Goal: Task Accomplishment & Management: Complete application form

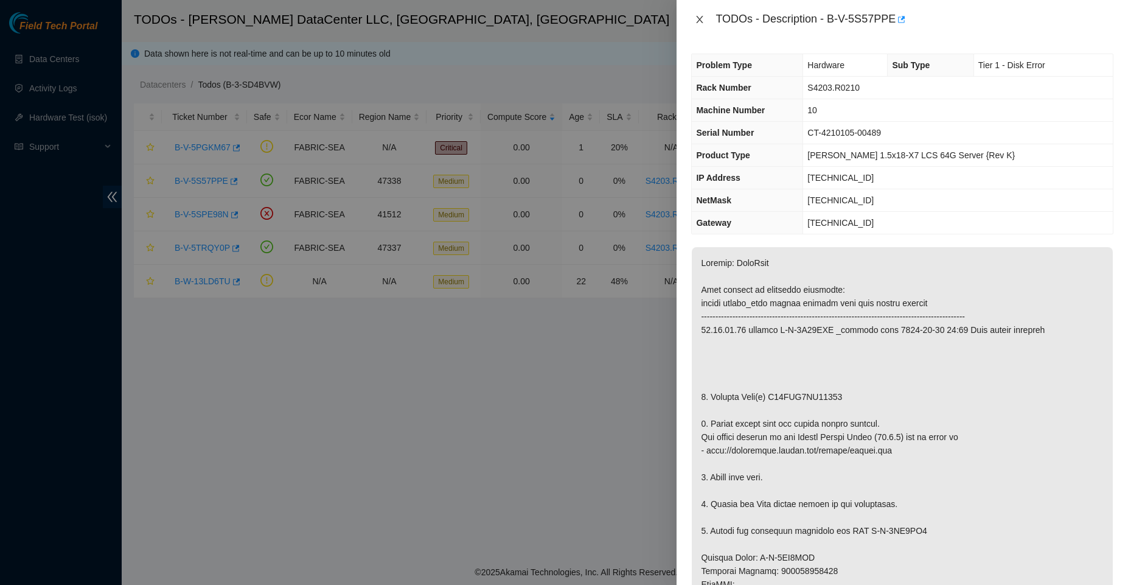
click at [697, 18] on icon "close" at bounding box center [700, 20] width 10 height 10
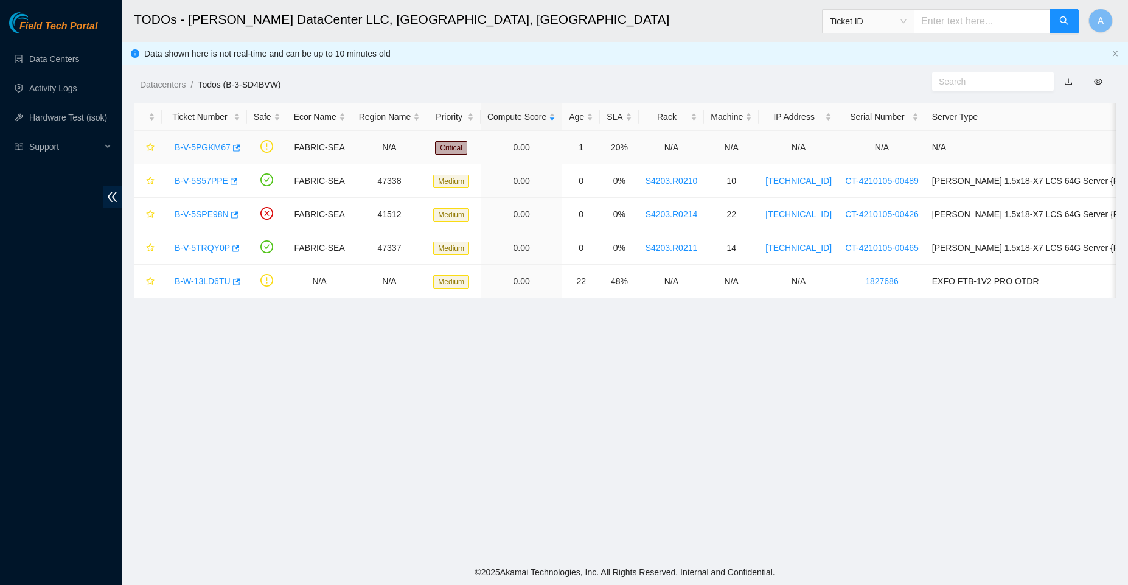
click at [187, 150] on link "B-V-5PGKM67" at bounding box center [203, 147] width 56 height 10
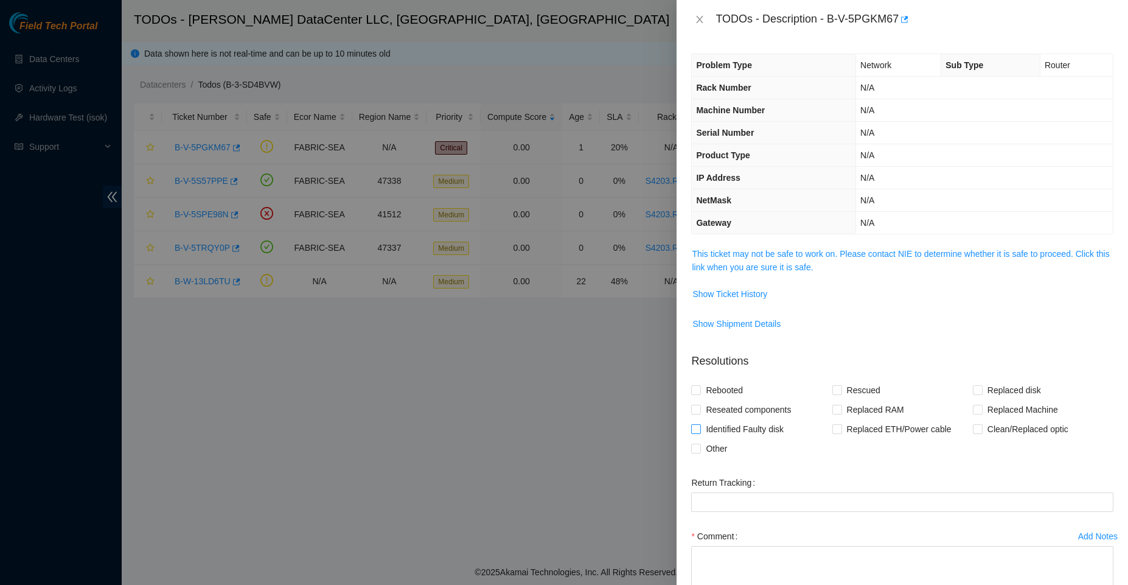
scroll to position [78, 0]
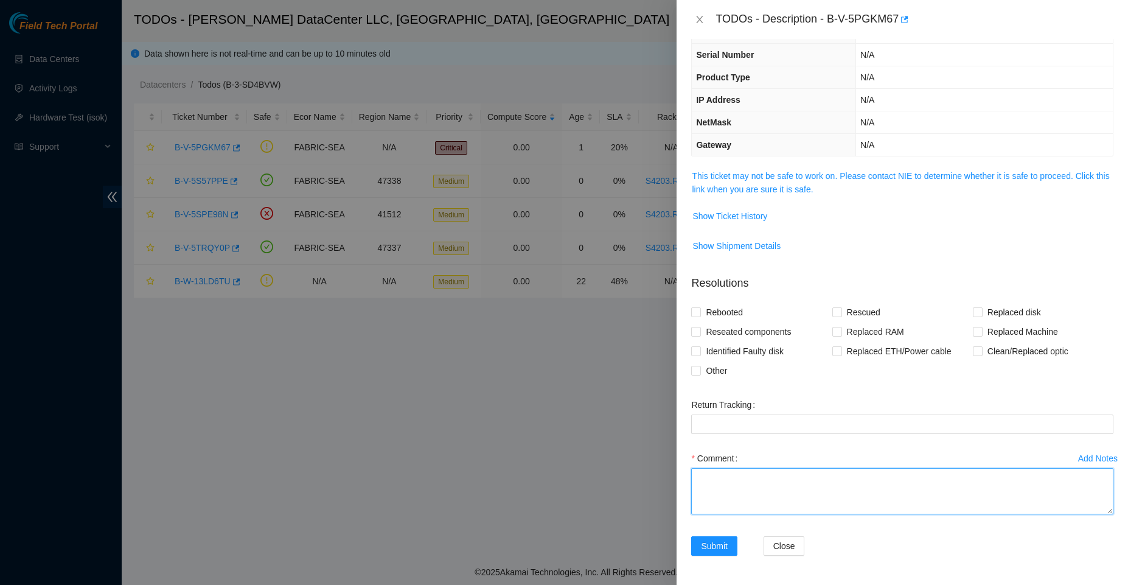
click at [753, 487] on textarea "Comment" at bounding box center [902, 491] width 422 height 46
click at [968, 482] on textarea "following the standard maintenance procedure contact Angel" at bounding box center [902, 491] width 422 height 46
paste textarea "Tomasetti"
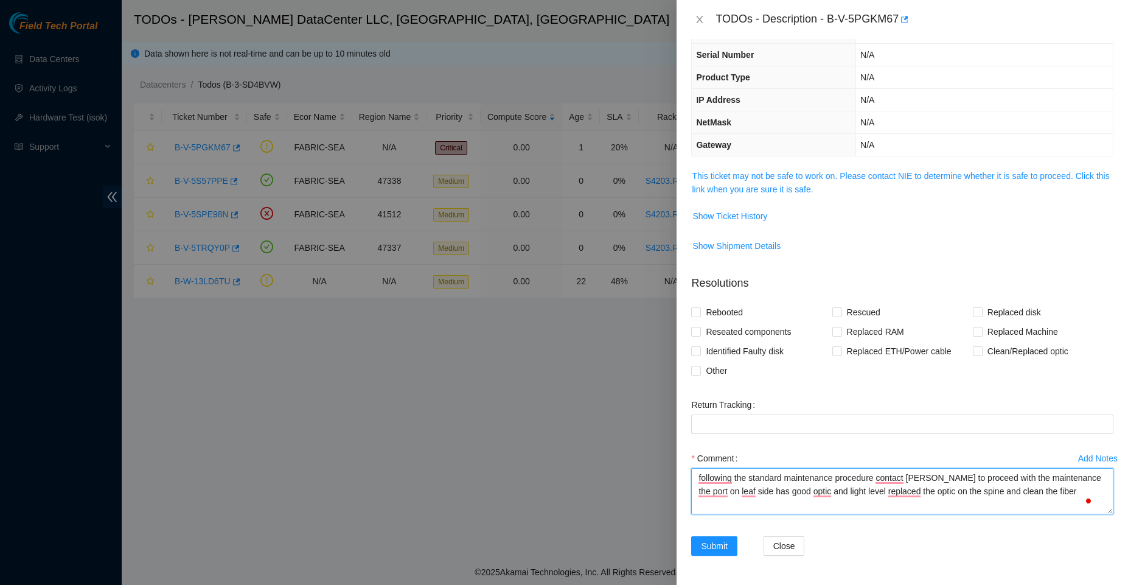
click at [961, 490] on textarea "following the standard maintenance procedure contact Angel Tomasetti to proceed…" at bounding box center [902, 491] width 422 height 46
click at [958, 493] on textarea "following the standard maintenance procedure contact Angel Tomasetti to proceed…" at bounding box center [902, 491] width 422 height 46
click at [1045, 499] on textarea "following the standard maintenance procedure contact Angel Tomasetti to proceed…" at bounding box center [902, 491] width 422 height 46
click at [1037, 490] on textarea "following the standard maintenance procedure contact Angel Tomasetti to proceed…" at bounding box center [902, 491] width 422 height 46
paste textarea "C20J22095"
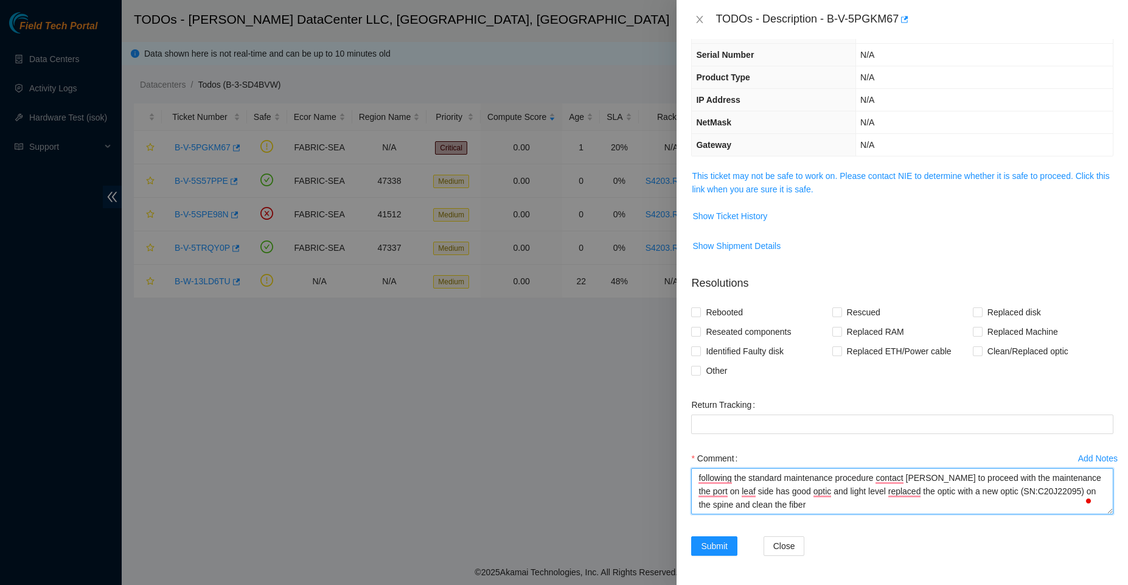
click at [828, 509] on textarea "following the standard maintenance procedure contact Angel Tomasetti to proceed…" at bounding box center [902, 491] width 422 height 46
type textarea "following the standard maintenance procedure contact Angel Tomasetti to proceed…"
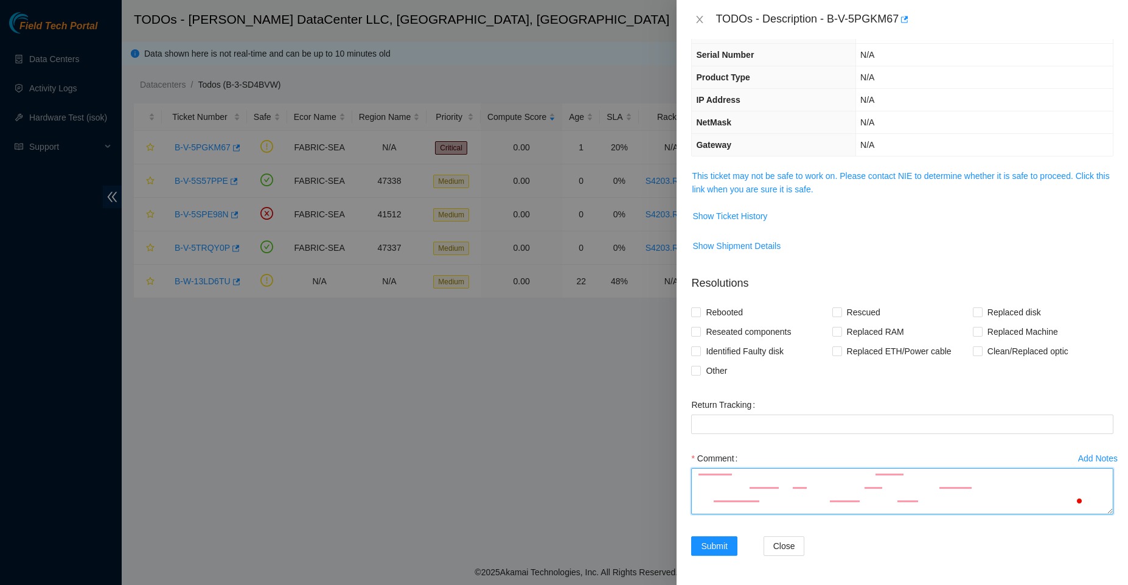
scroll to position [0, 0]
paste textarea "Following standard maintenance procedures, I contacted Angel Tomasetti for appr…"
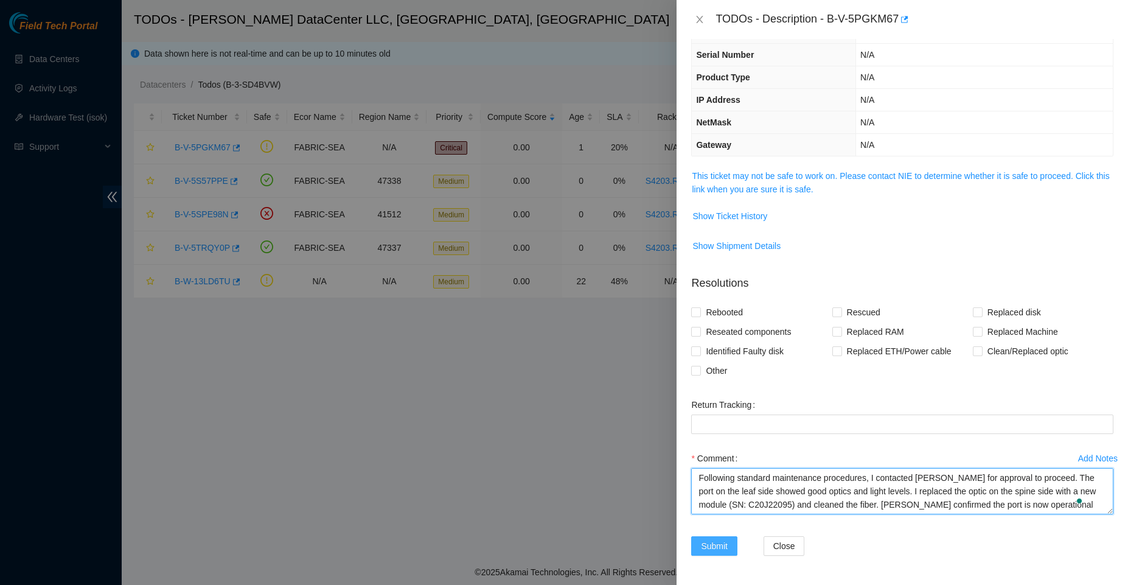
type textarea "Following standard maintenance procedures, I contacted Angel Tomasetti for appr…"
click at [722, 551] on span "Submit" at bounding box center [714, 545] width 27 height 13
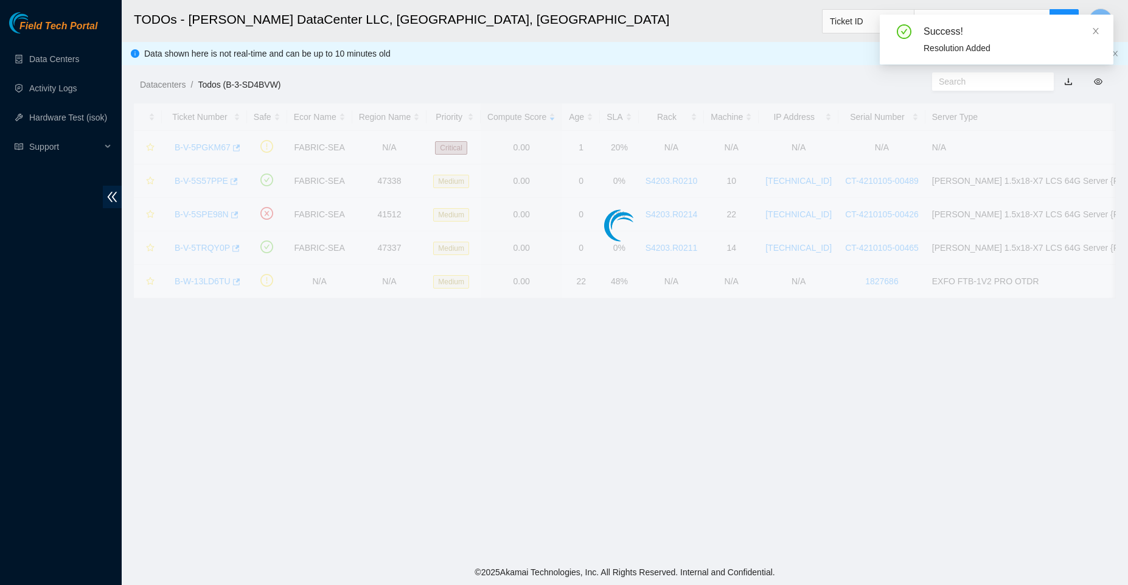
scroll to position [105, 0]
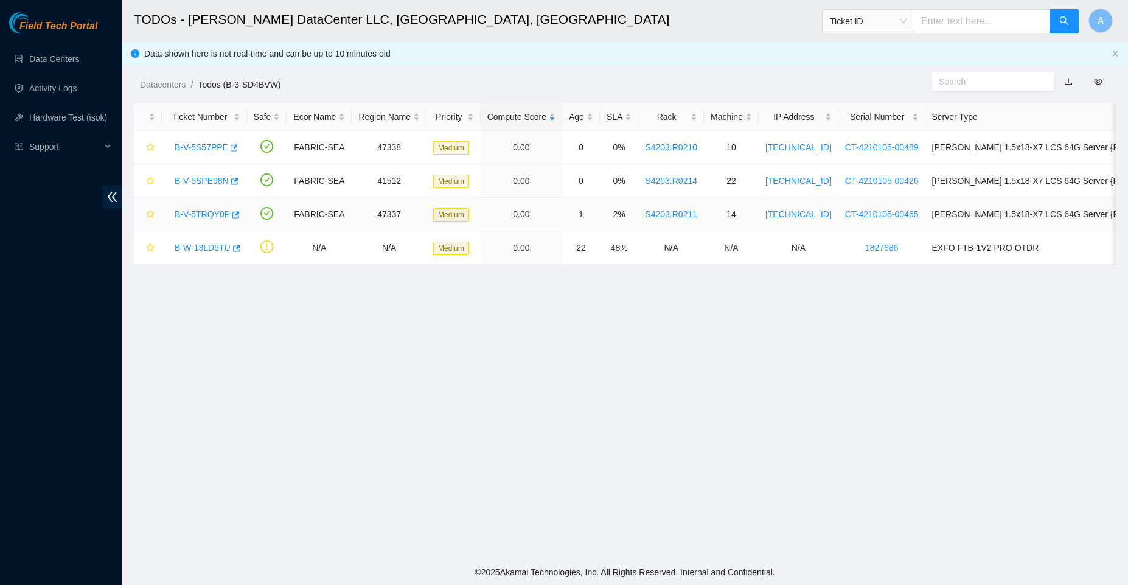
click at [212, 215] on link "B-V-5TRQY0P" at bounding box center [202, 214] width 55 height 10
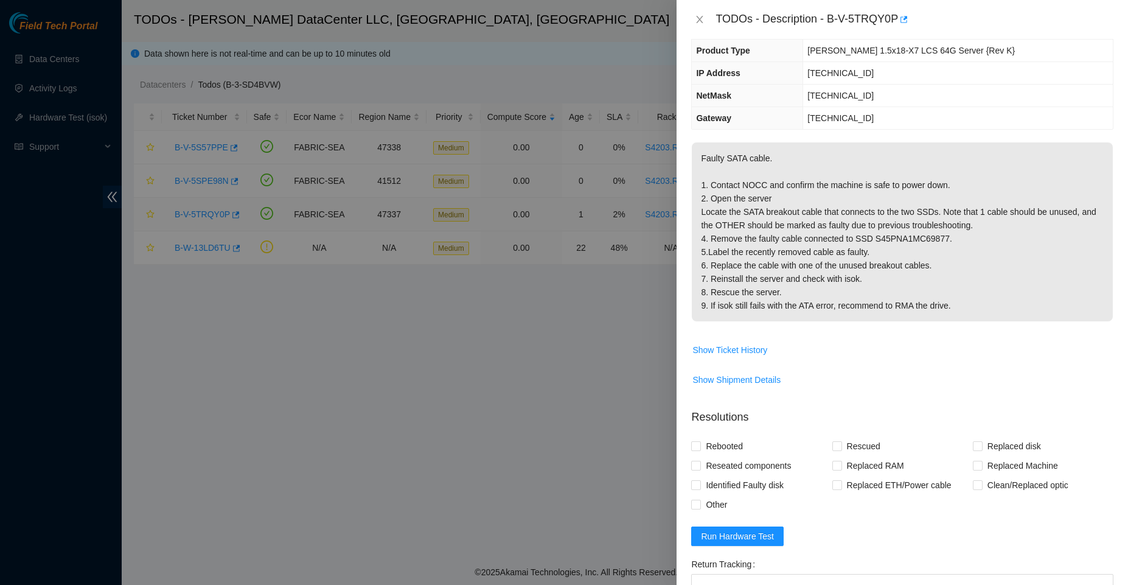
scroll to position [78, 0]
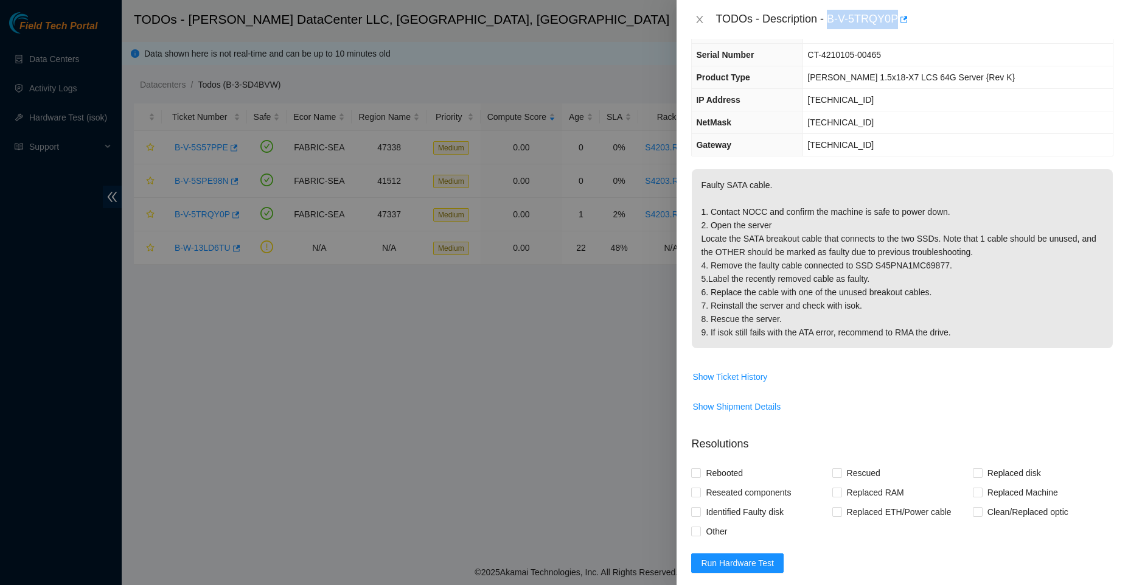
drag, startPoint x: 826, startPoint y: 19, endPoint x: 897, endPoint y: 18, distance: 71.2
click at [897, 18] on div "TODOs - Description - B-V-5TRQY0P" at bounding box center [915, 19] width 398 height 19
copy div "B-V-5TRQY0P"
click at [473, 296] on div at bounding box center [564, 292] width 1128 height 585
click at [697, 16] on icon "close" at bounding box center [700, 19] width 7 height 7
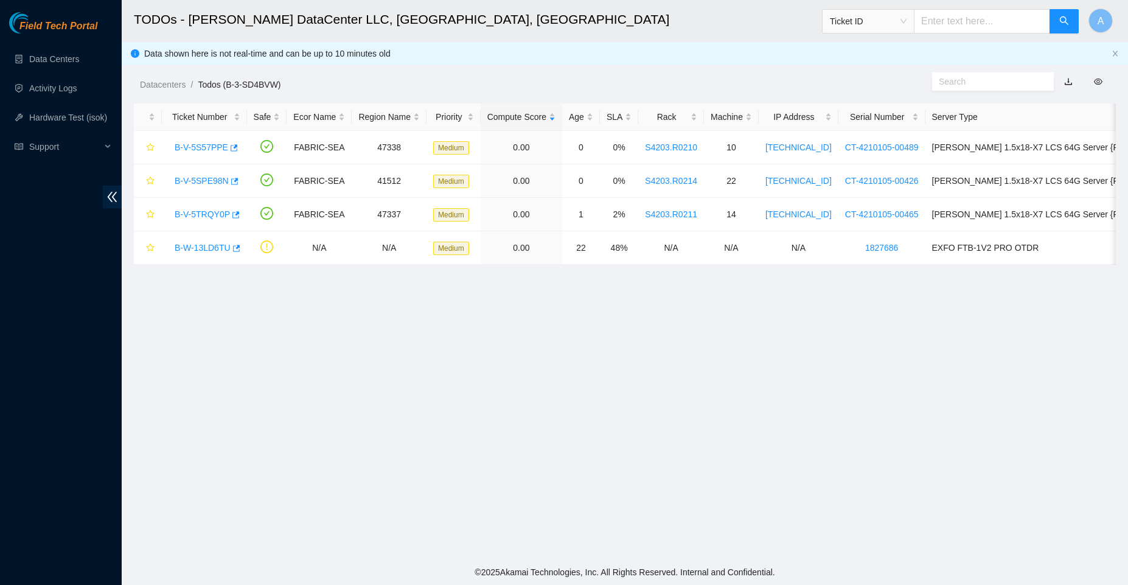
scroll to position [105, 0]
click at [206, 144] on link "B-V-5S57PPE" at bounding box center [202, 147] width 54 height 10
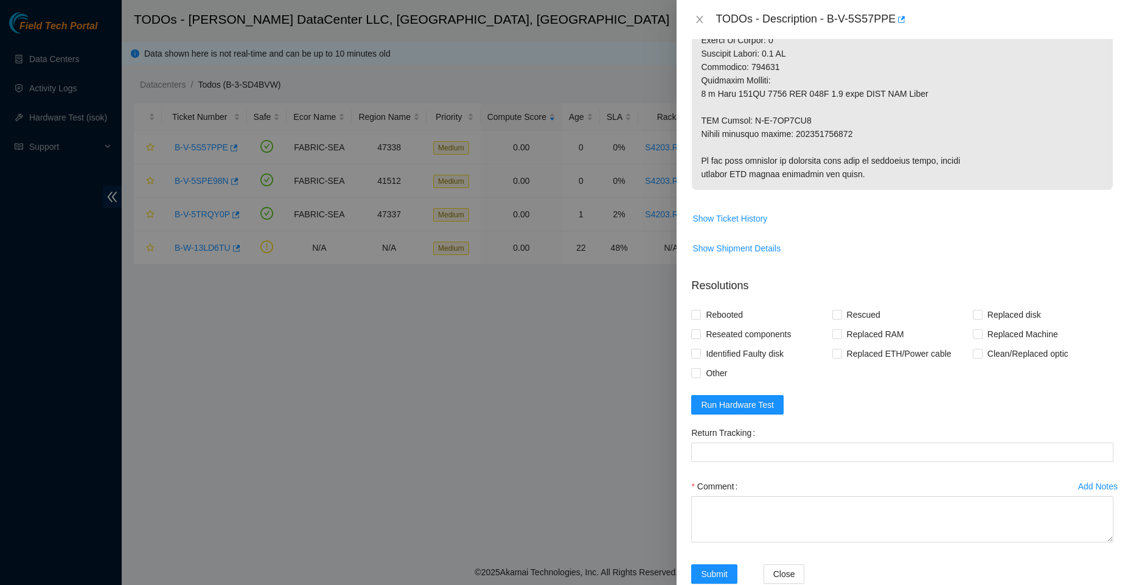
scroll to position [733, 0]
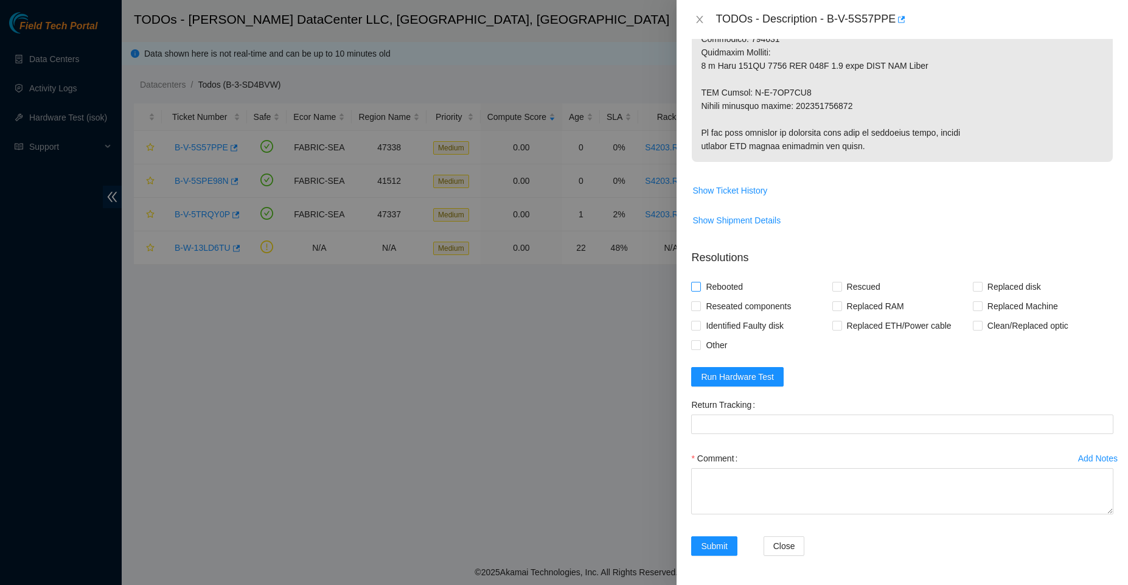
click at [729, 291] on span "Rebooted" at bounding box center [724, 286] width 47 height 19
click at [700, 290] on input "Rebooted" at bounding box center [695, 286] width 9 height 9
checkbox input "true"
click at [838, 282] on span at bounding box center [837, 287] width 10 height 10
click at [838, 282] on input "Rescued" at bounding box center [836, 286] width 9 height 9
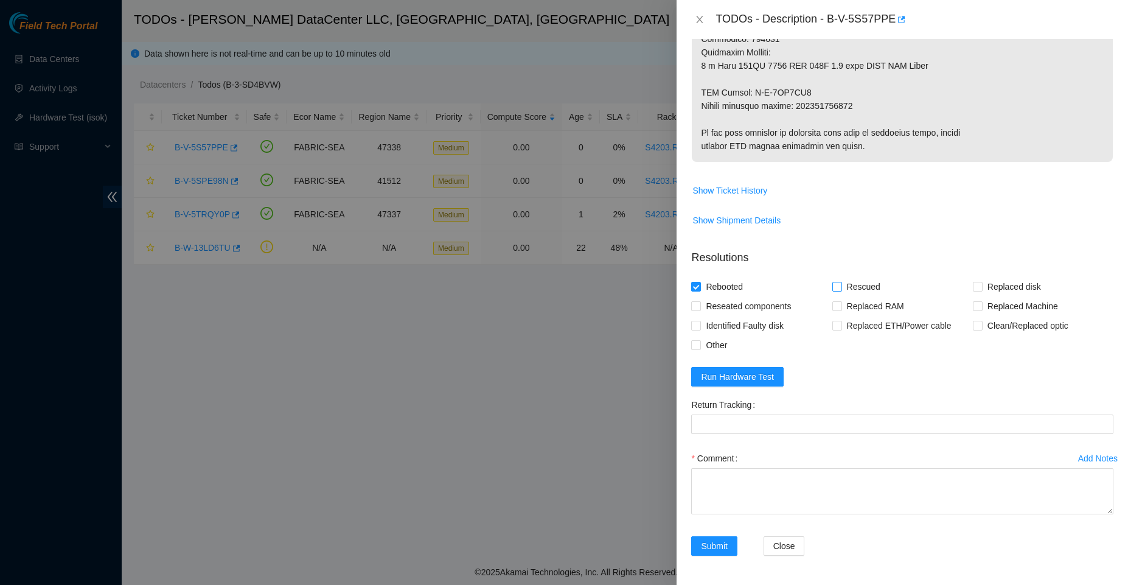
checkbox input "true"
click at [974, 285] on input "Replaced disk" at bounding box center [977, 286] width 9 height 9
checkbox input "true"
click at [774, 369] on button "Run Hardware Test" at bounding box center [737, 376] width 92 height 19
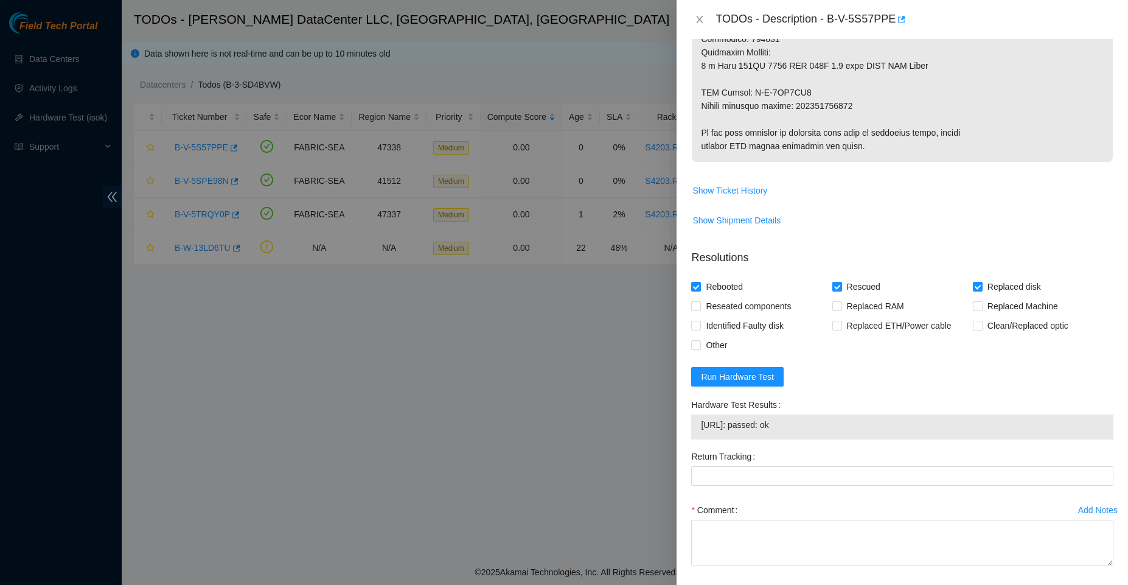
click at [698, 25] on div "TODOs - Description - B-V-5S57PPE" at bounding box center [902, 19] width 422 height 19
click at [694, 14] on button "Close" at bounding box center [699, 20] width 17 height 12
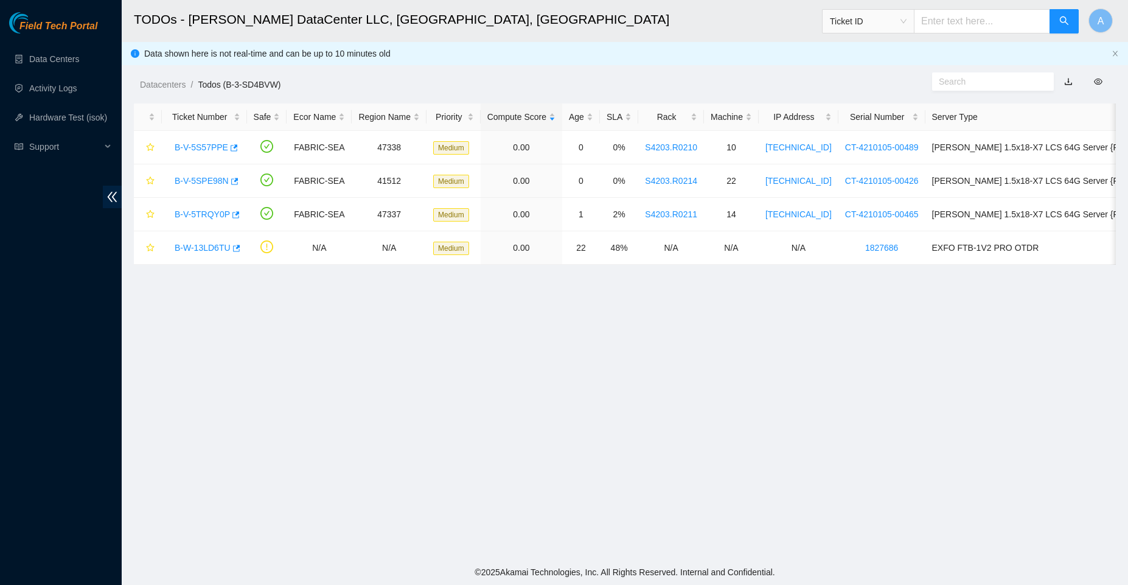
scroll to position [232, 0]
click at [220, 181] on link "B-V-5SPE98N" at bounding box center [202, 181] width 54 height 10
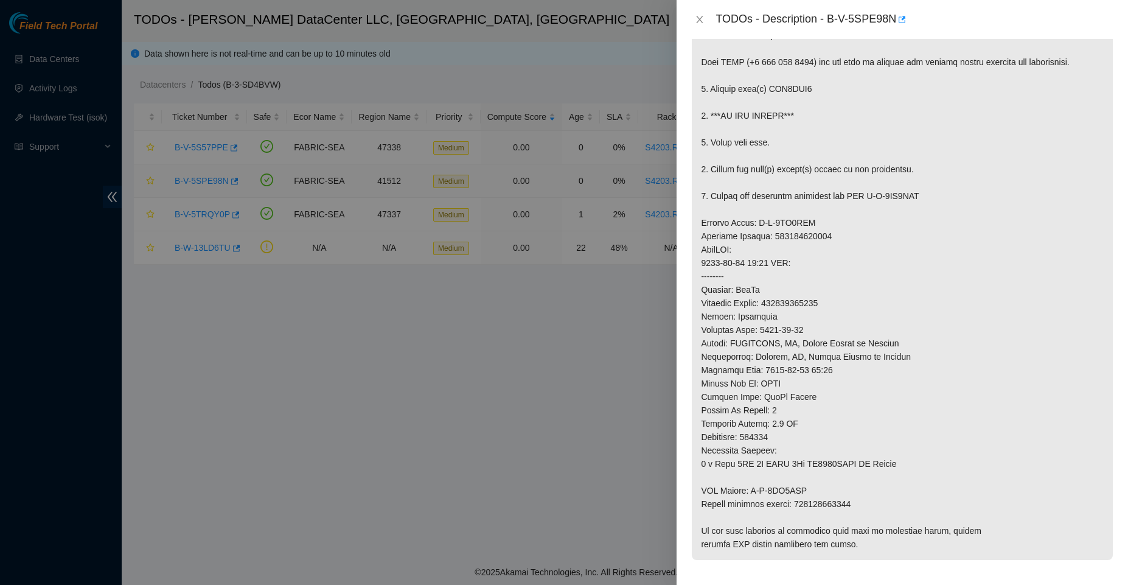
scroll to position [630, 0]
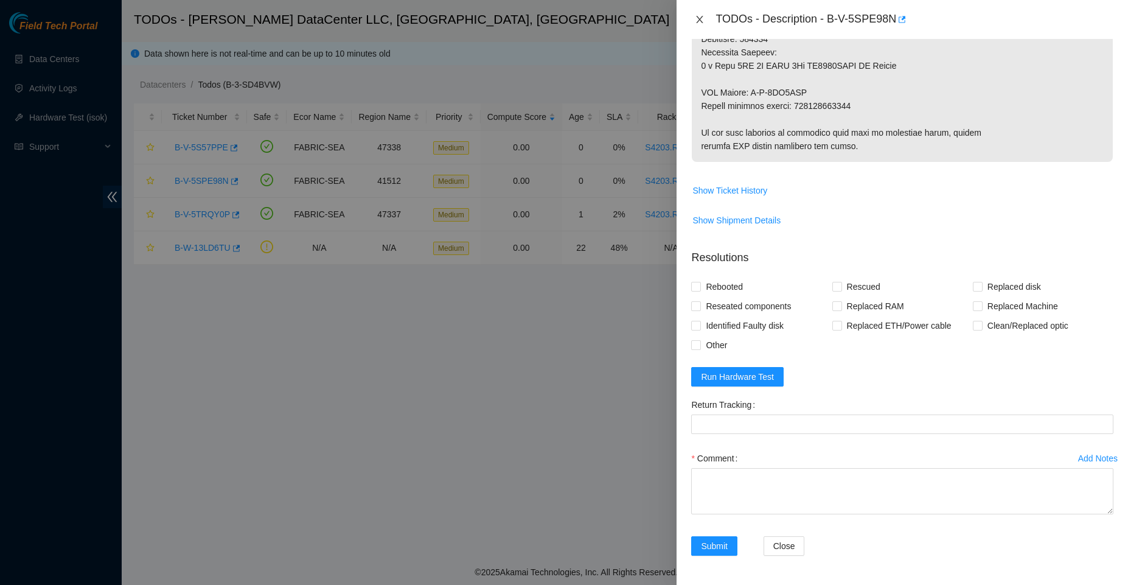
click at [699, 19] on icon "close" at bounding box center [700, 20] width 10 height 10
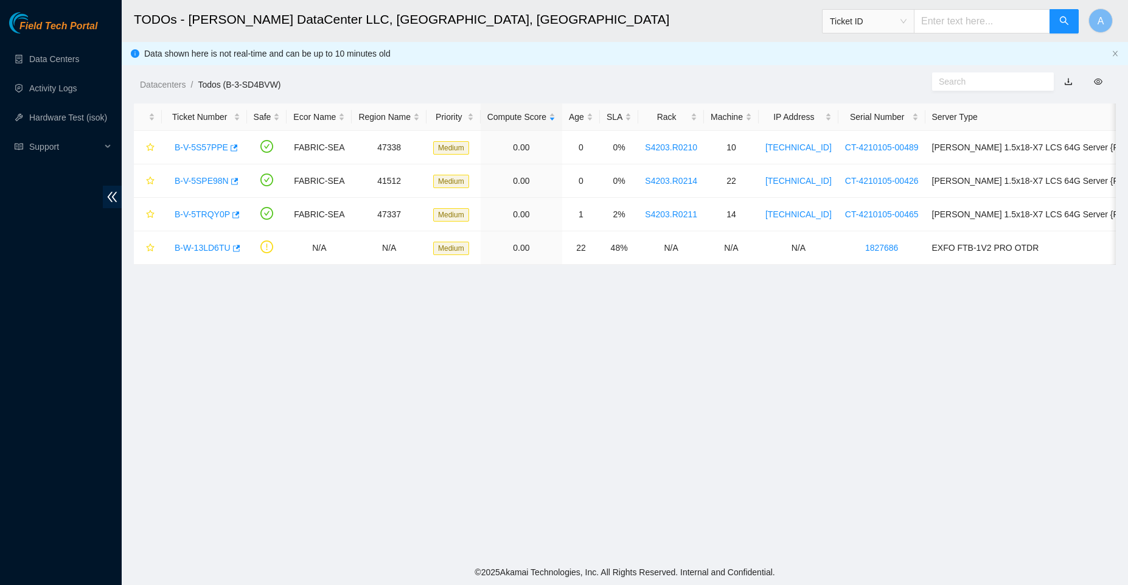
scroll to position [232, 0]
click at [213, 213] on link "B-V-5TRQY0P" at bounding box center [202, 214] width 55 height 10
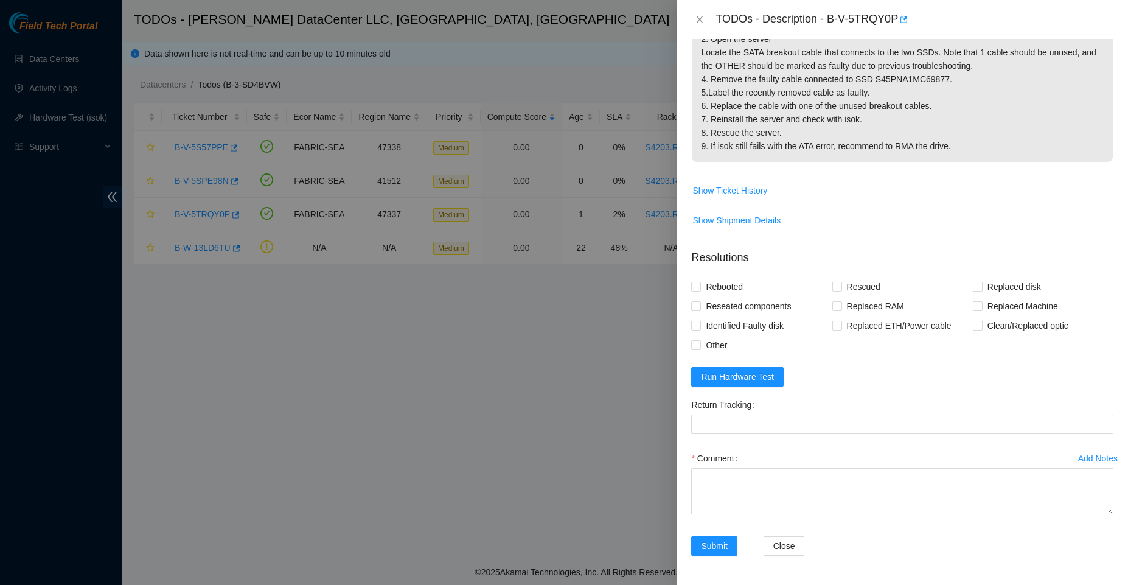
scroll to position [0, 0]
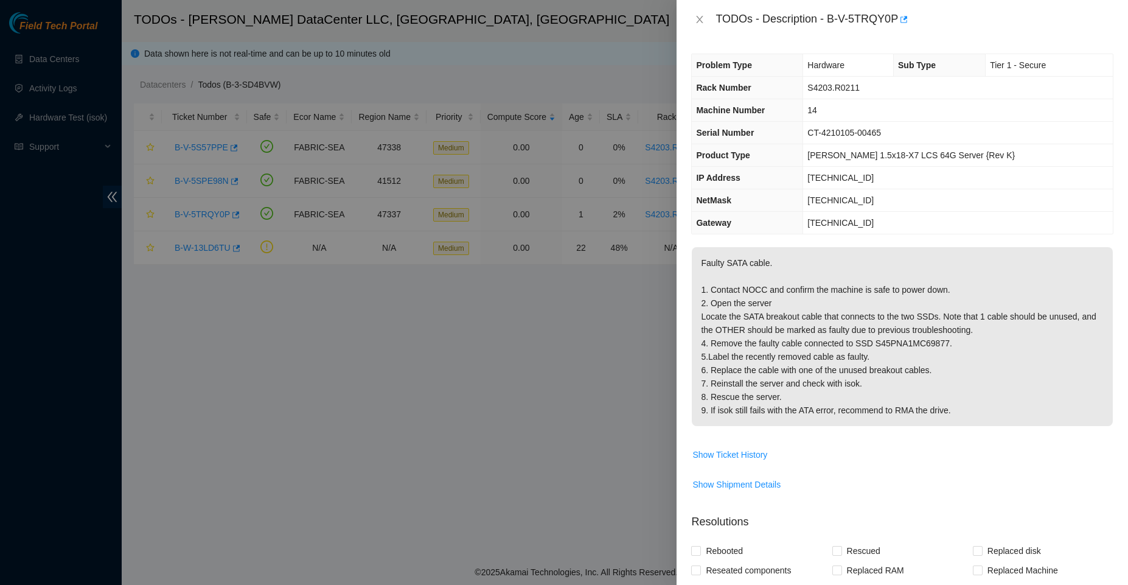
click at [513, 525] on div at bounding box center [564, 292] width 1128 height 585
click at [245, 239] on div at bounding box center [564, 292] width 1128 height 585
drag, startPoint x: 827, startPoint y: 16, endPoint x: 899, endPoint y: 18, distance: 71.8
click at [899, 18] on div "TODOs - Description - B-V-5TRQY0P" at bounding box center [915, 19] width 398 height 19
copy div "B-V-5TRQY0P"
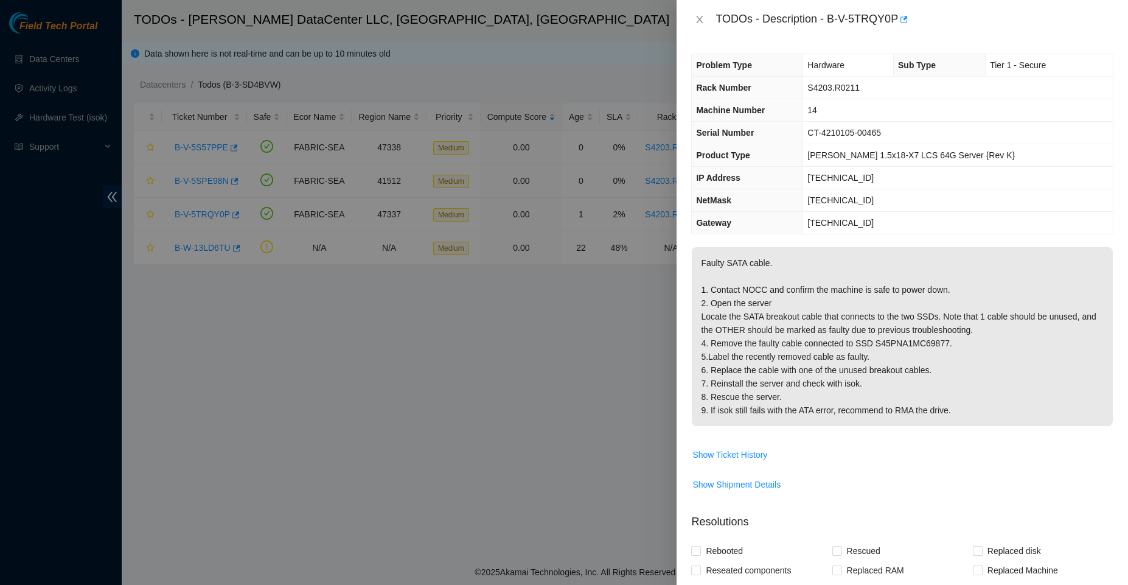
click at [728, 501] on td "Show Shipment Details" at bounding box center [902, 489] width 422 height 30
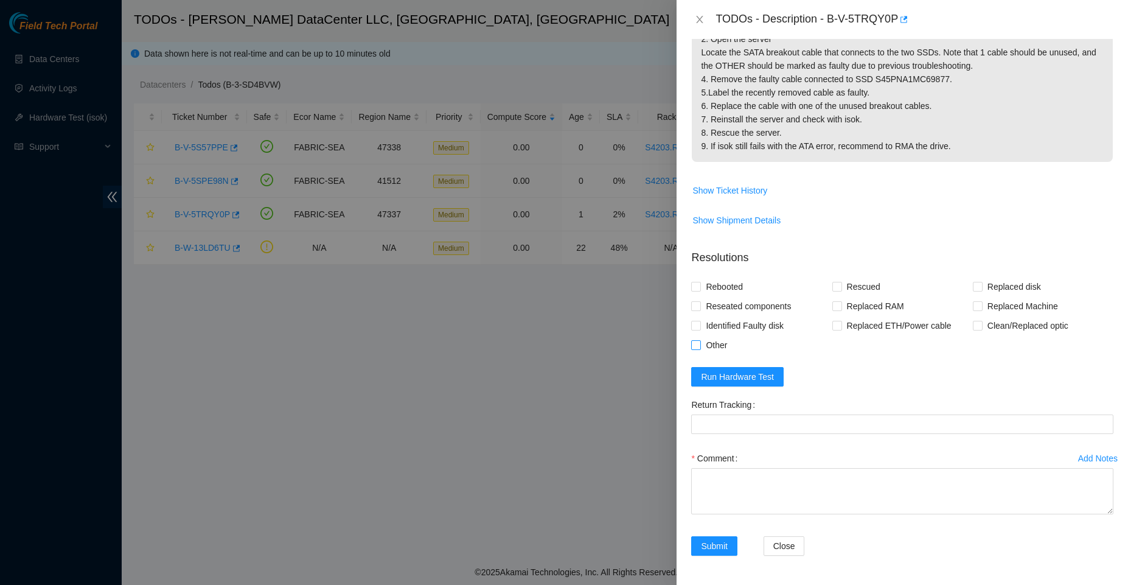
click at [697, 349] on span at bounding box center [696, 345] width 10 height 10
click at [697, 349] on input "Other" at bounding box center [695, 344] width 9 height 9
checkbox input "true"
click at [708, 305] on span "Reseated components" at bounding box center [748, 305] width 95 height 19
click at [700, 305] on input "Reseated components" at bounding box center [695, 305] width 9 height 9
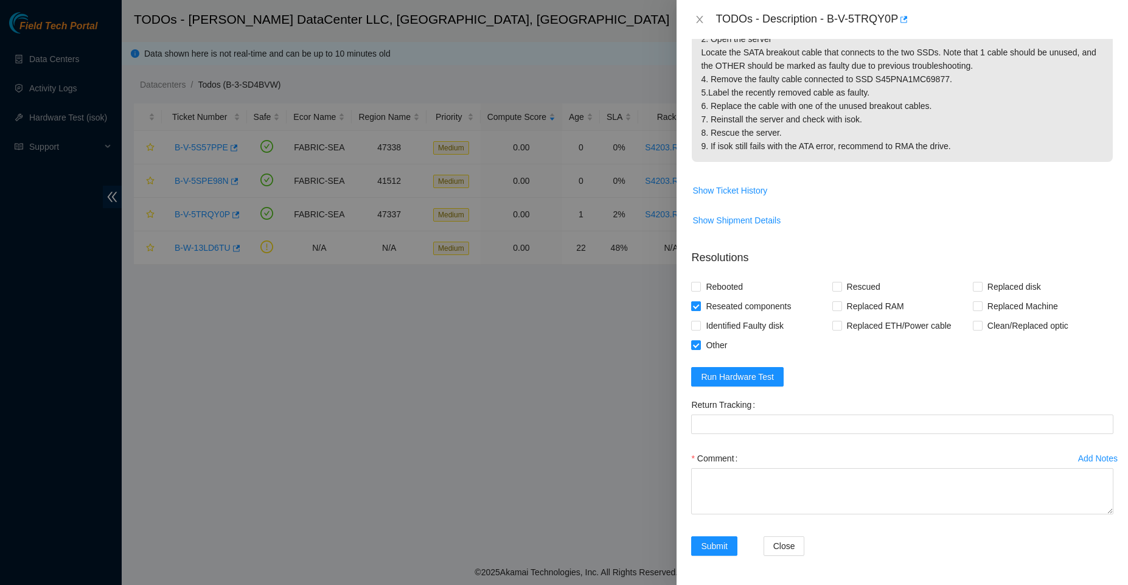
click at [694, 308] on input "Reseated components" at bounding box center [695, 305] width 9 height 9
checkbox input "false"
click at [712, 379] on span "Run Hardware Test" at bounding box center [737, 376] width 73 height 13
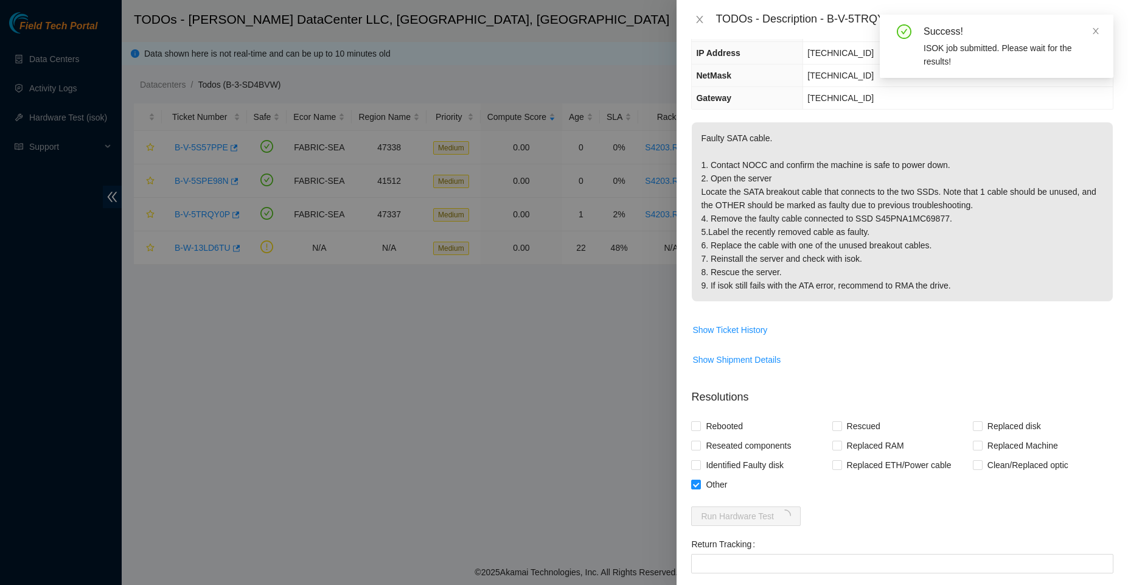
scroll to position [131, 0]
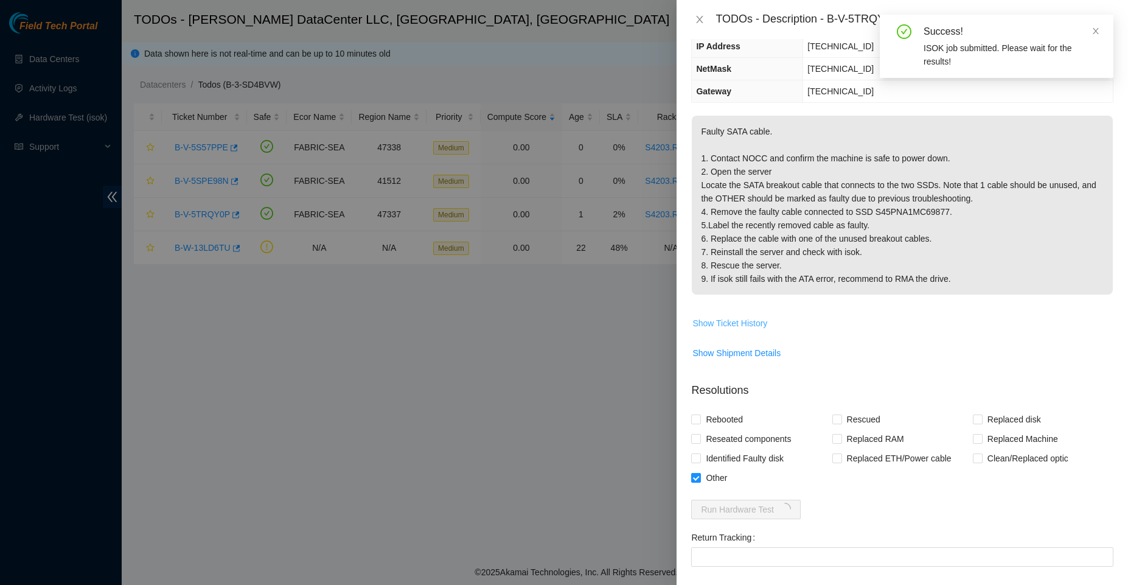
click at [752, 329] on span "Show Ticket History" at bounding box center [729, 322] width 75 height 13
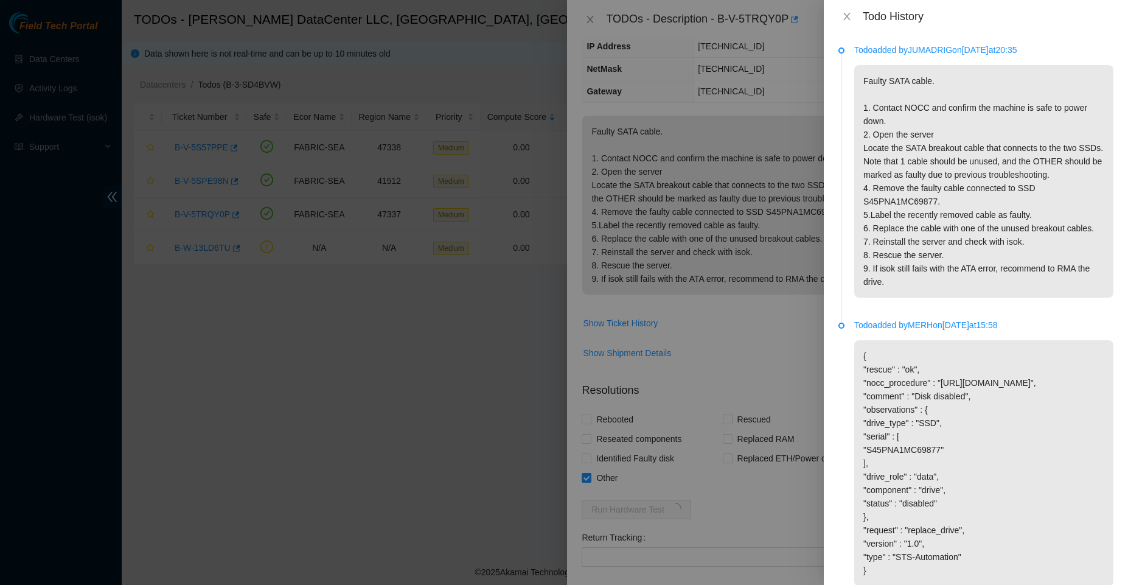
scroll to position [54, 0]
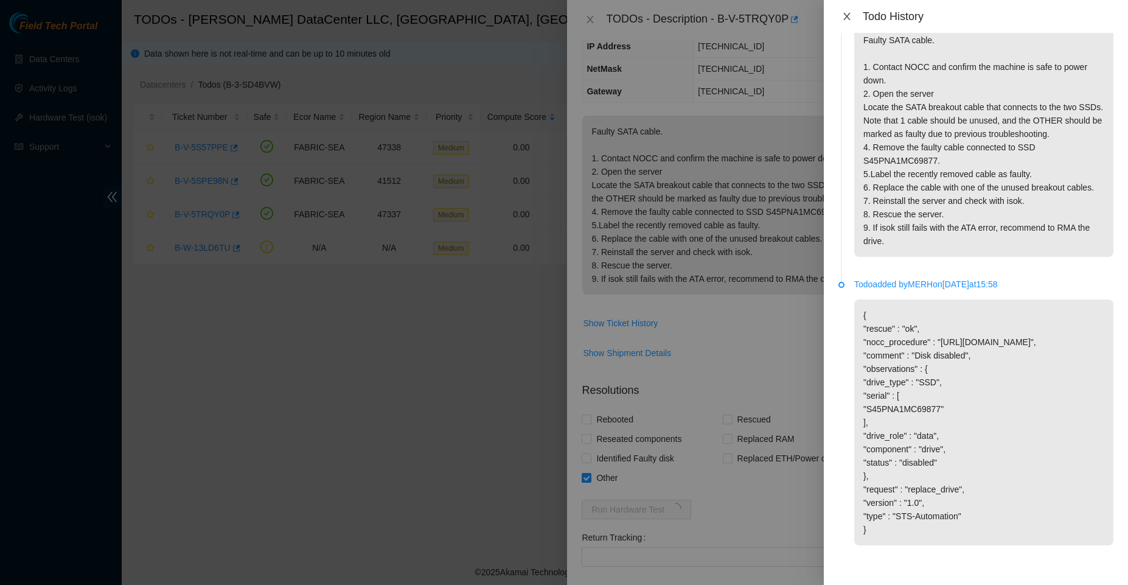
click at [846, 16] on icon "close" at bounding box center [847, 17] width 10 height 10
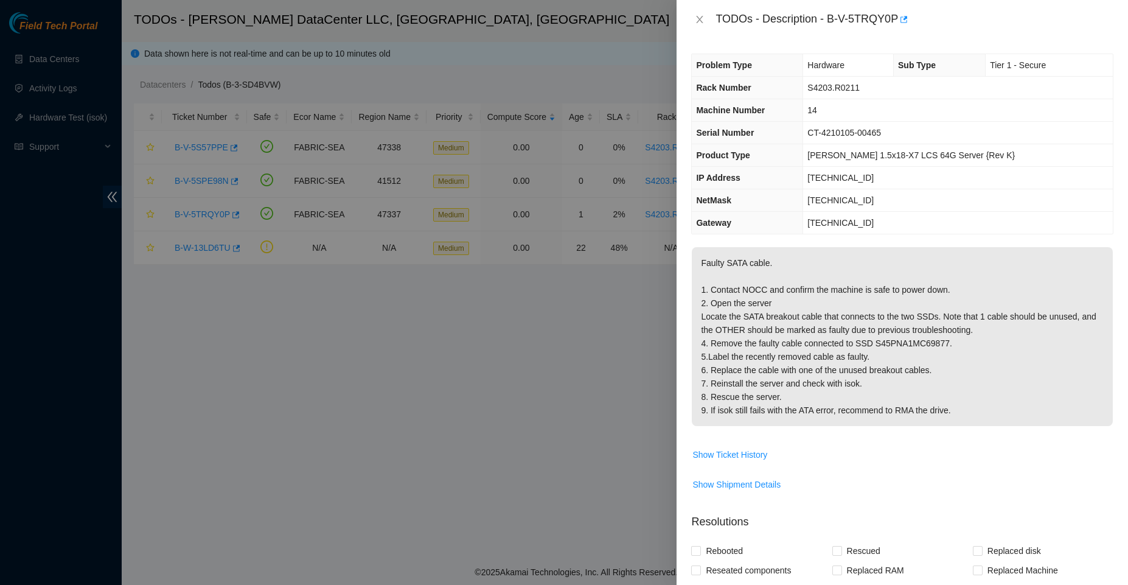
scroll to position [329, 0]
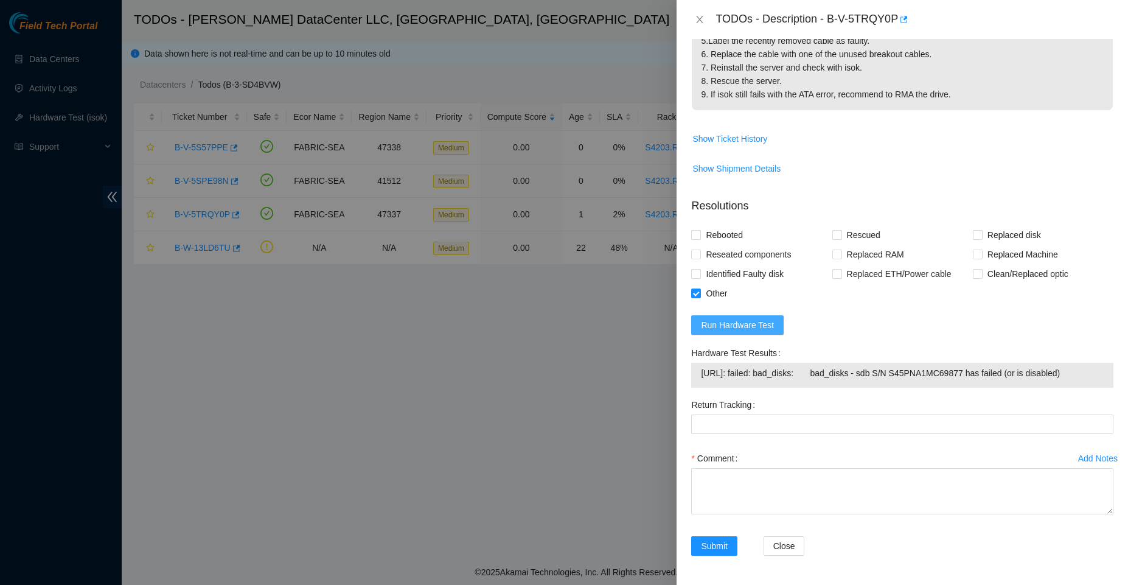
click at [737, 318] on span "Run Hardware Test" at bounding box center [737, 324] width 73 height 13
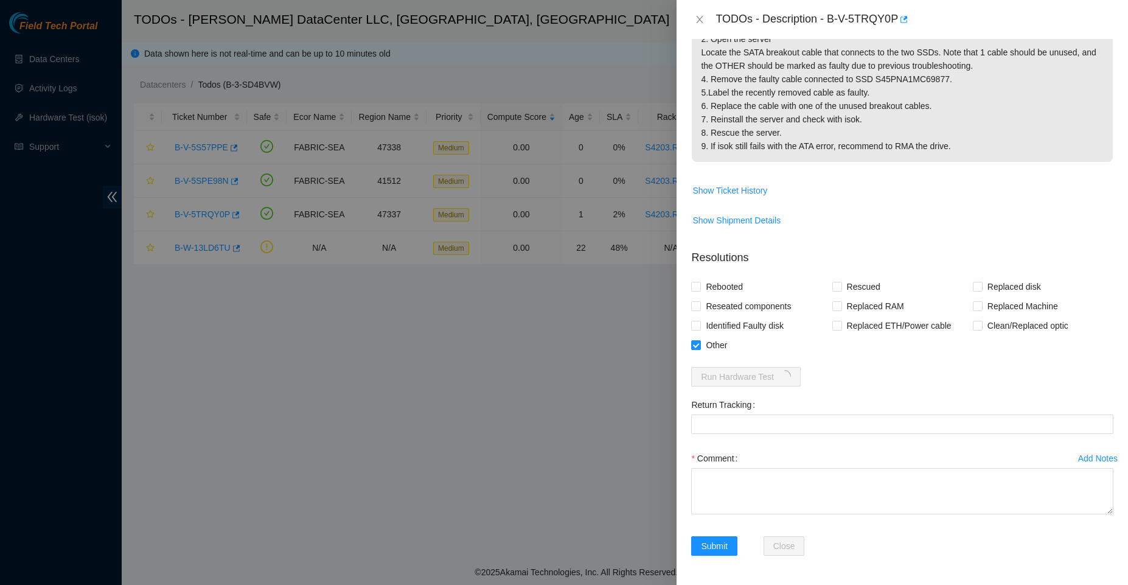
click at [907, 386] on form "Resolutions Rebooted Rescued Replaced disk Reseated components Replaced RAM Rep…" at bounding box center [902, 405] width 422 height 330
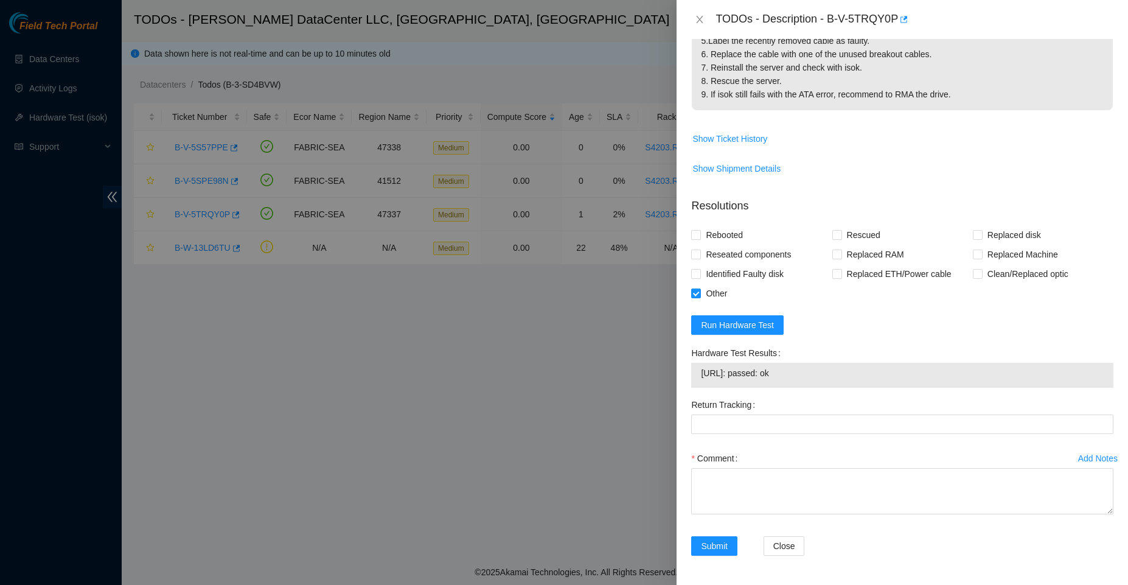
scroll to position [0, 0]
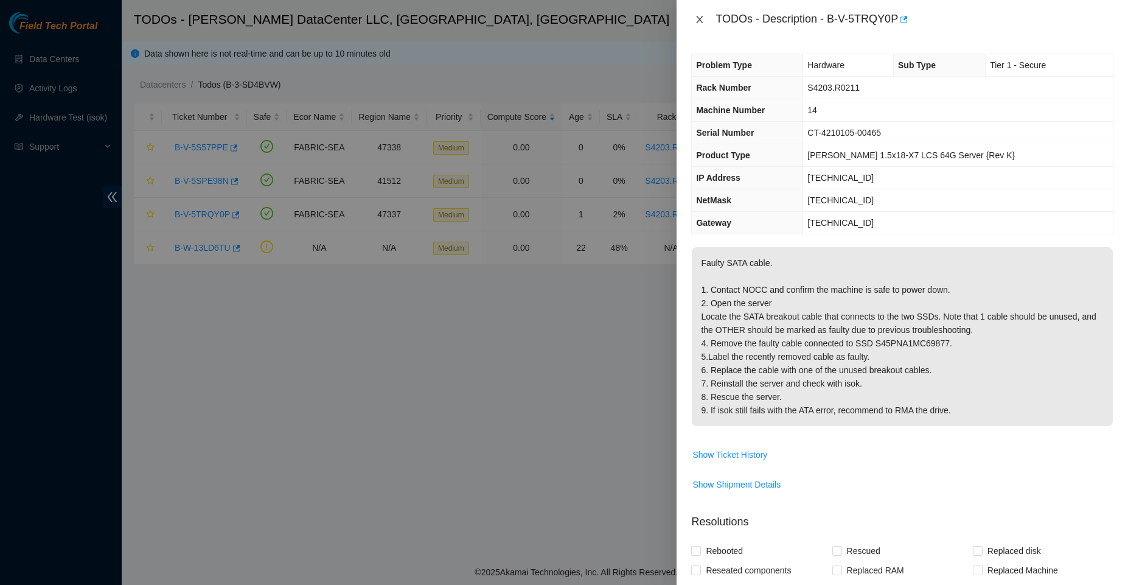
click at [699, 18] on icon "close" at bounding box center [700, 19] width 7 height 7
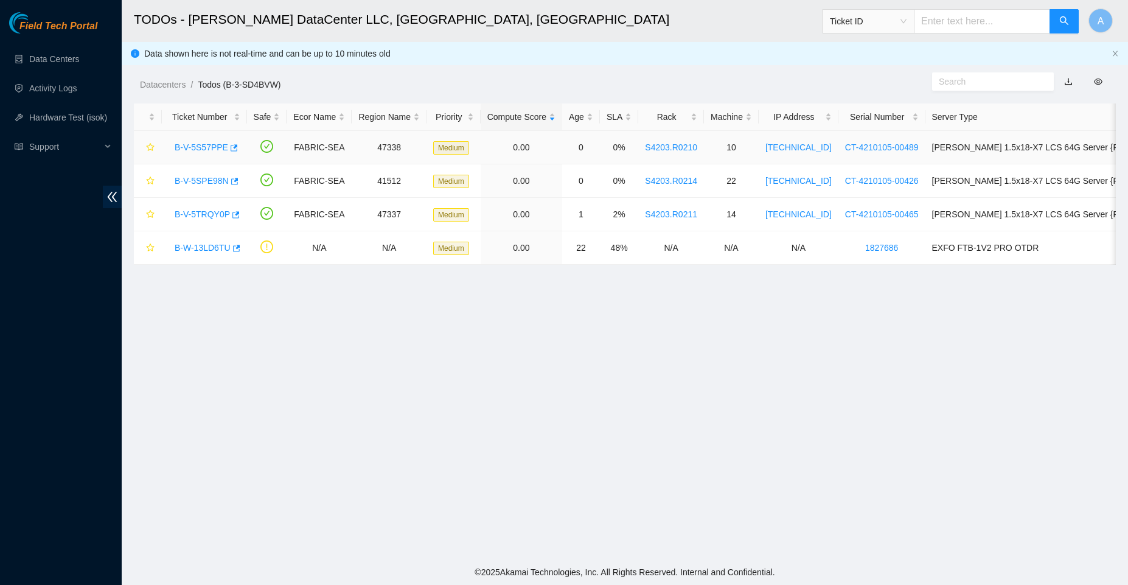
click at [201, 148] on link "B-V-5S57PPE" at bounding box center [202, 147] width 54 height 10
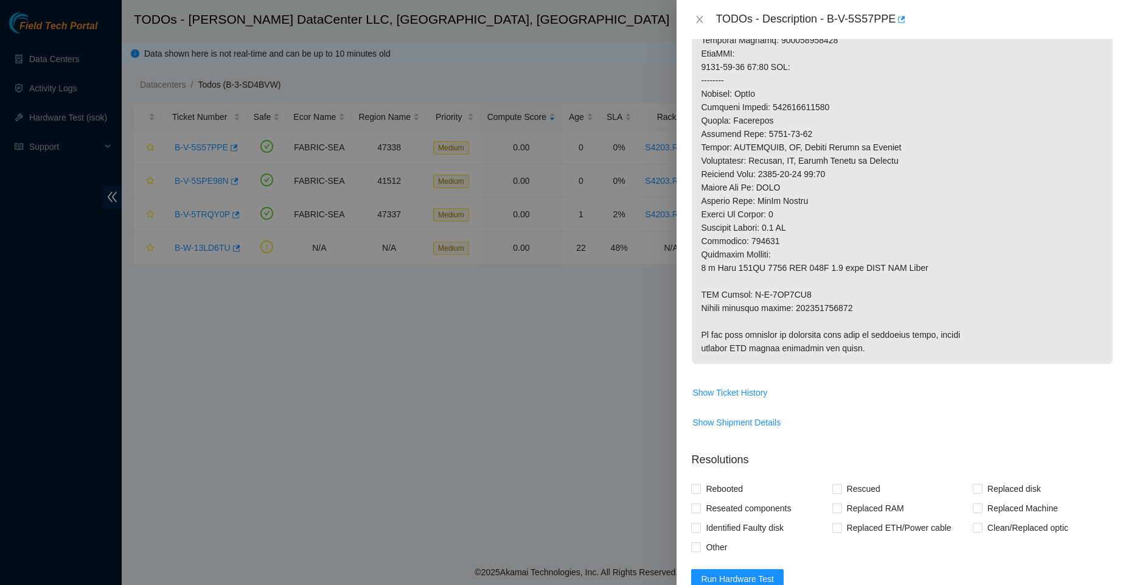
scroll to position [801, 0]
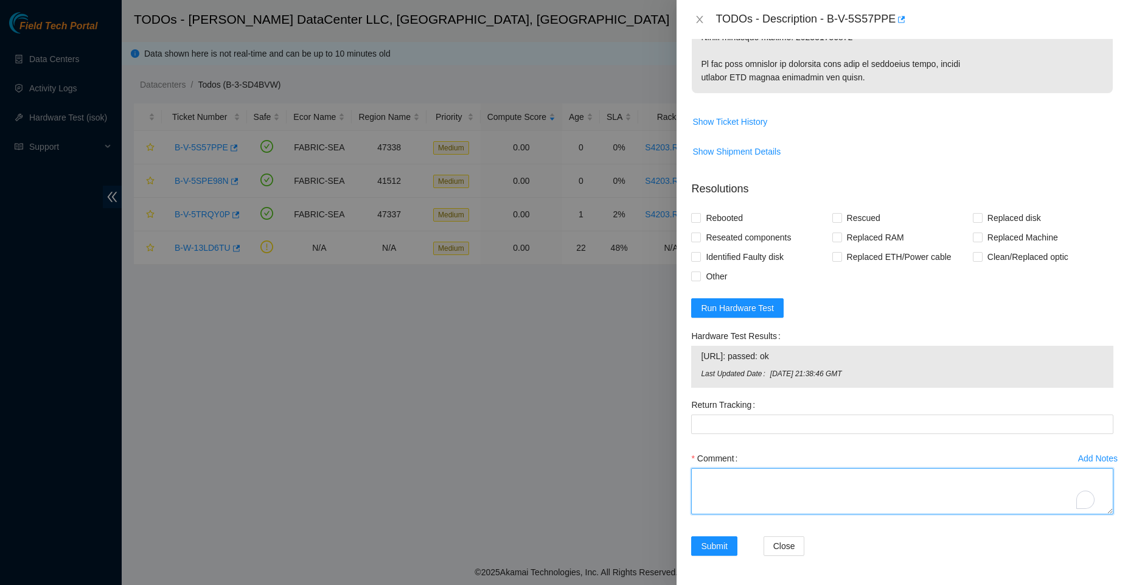
click at [801, 469] on textarea "Comment" at bounding box center [902, 491] width 422 height 46
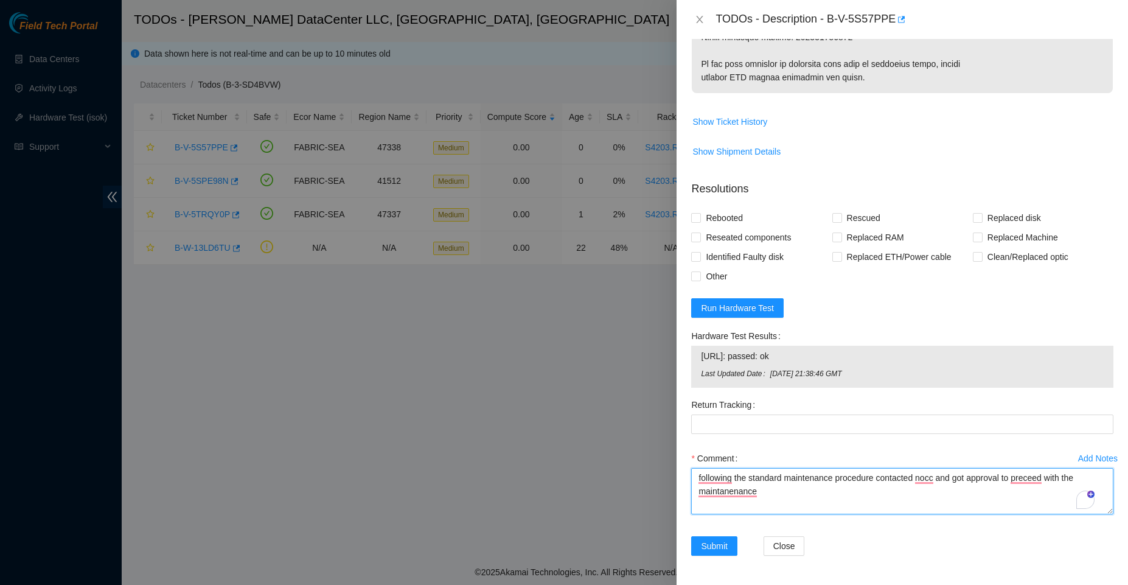
click at [791, 495] on textarea "following the standard maintenance procedure contacted nocc and got approval to…" at bounding box center [902, 491] width 422 height 46
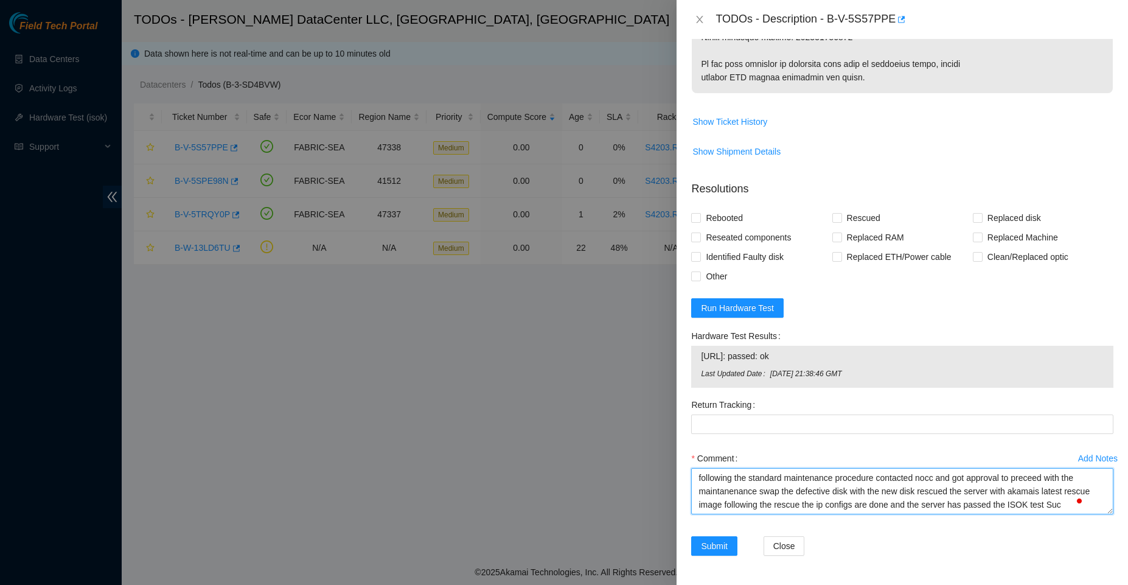
scroll to position [9, 0]
type textarea "following the standard maintenance procedure contacted nocc and got approval to…"
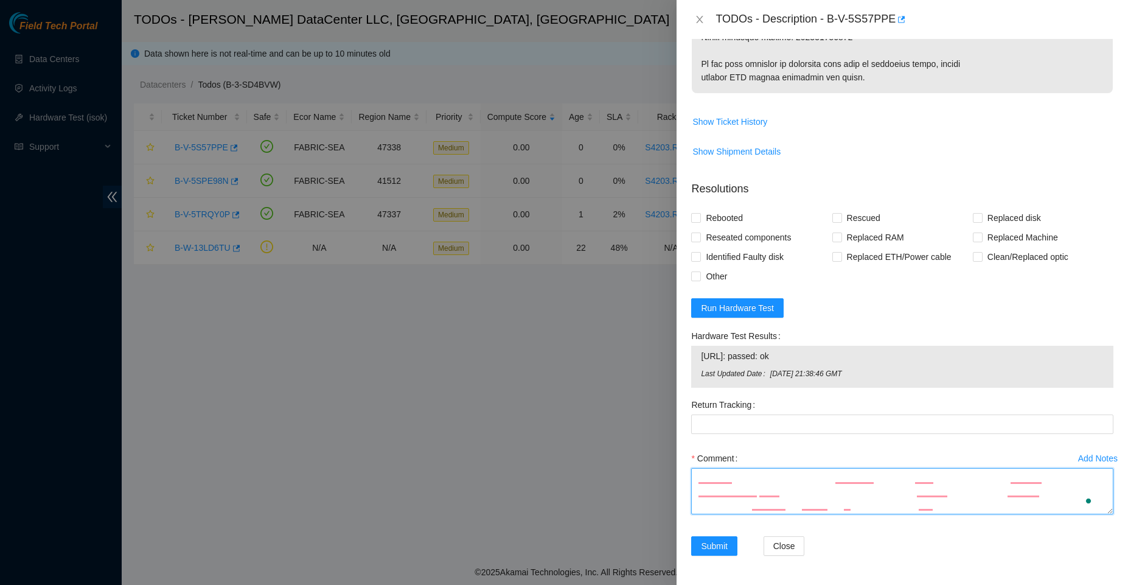
scroll to position [0, 0]
paste textarea "Following standard maintenance procedures, I contacted NOCC and received approv…"
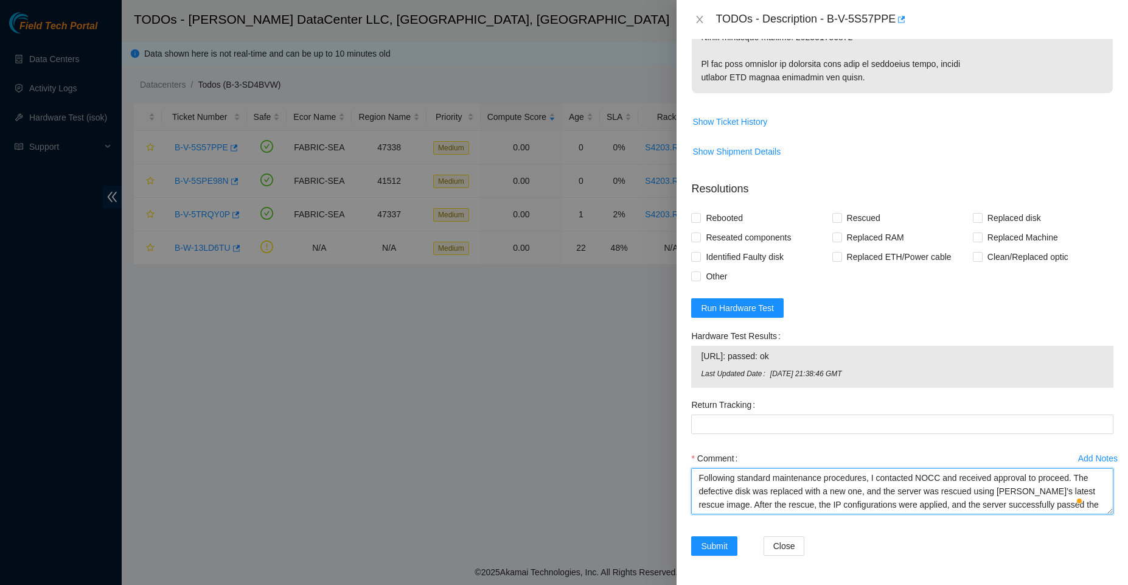
click at [847, 492] on textarea "Following standard maintenance procedures, I contacted NOCC and received approv…" at bounding box center [902, 491] width 422 height 46
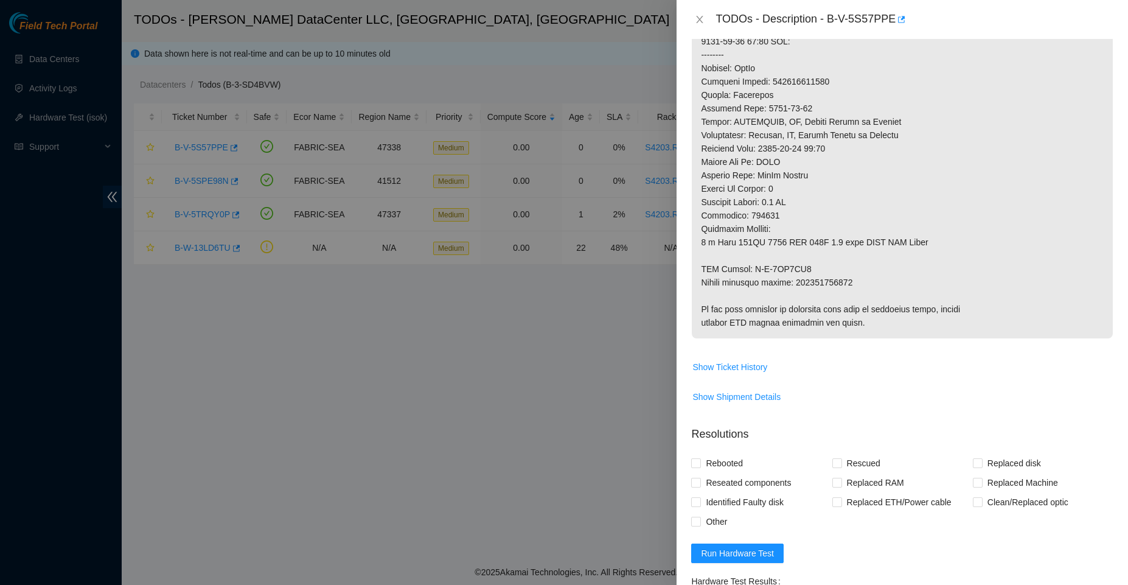
scroll to position [566, 0]
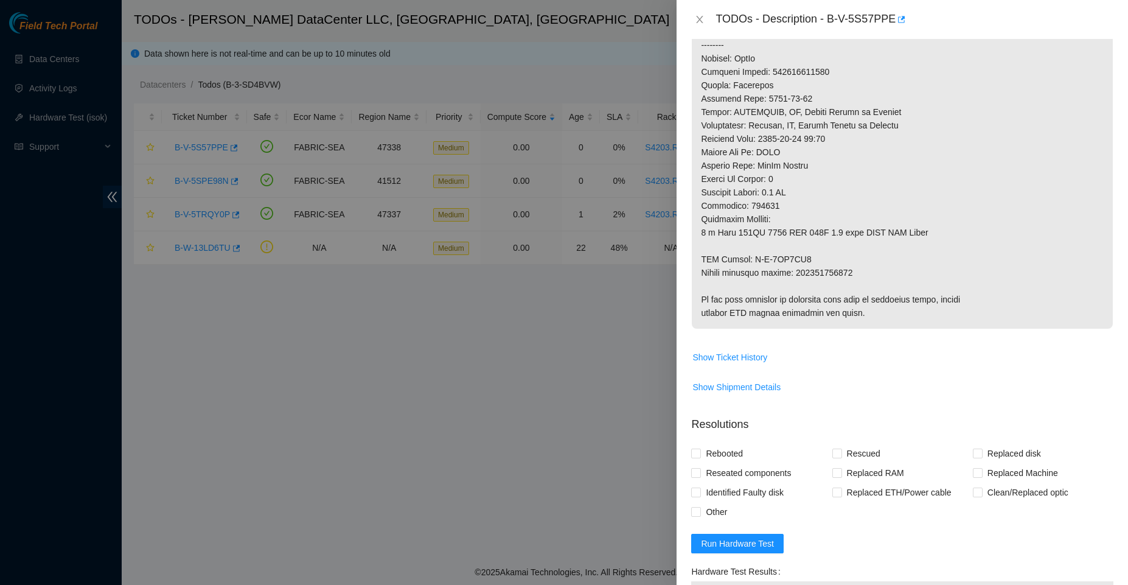
type textarea "Following standard maintenance procedures, I contacted NOCC and received approv…"
click at [814, 267] on p at bounding box center [902, 4] width 421 height 647
click at [821, 273] on p at bounding box center [902, 4] width 421 height 647
copy p "463470041003"
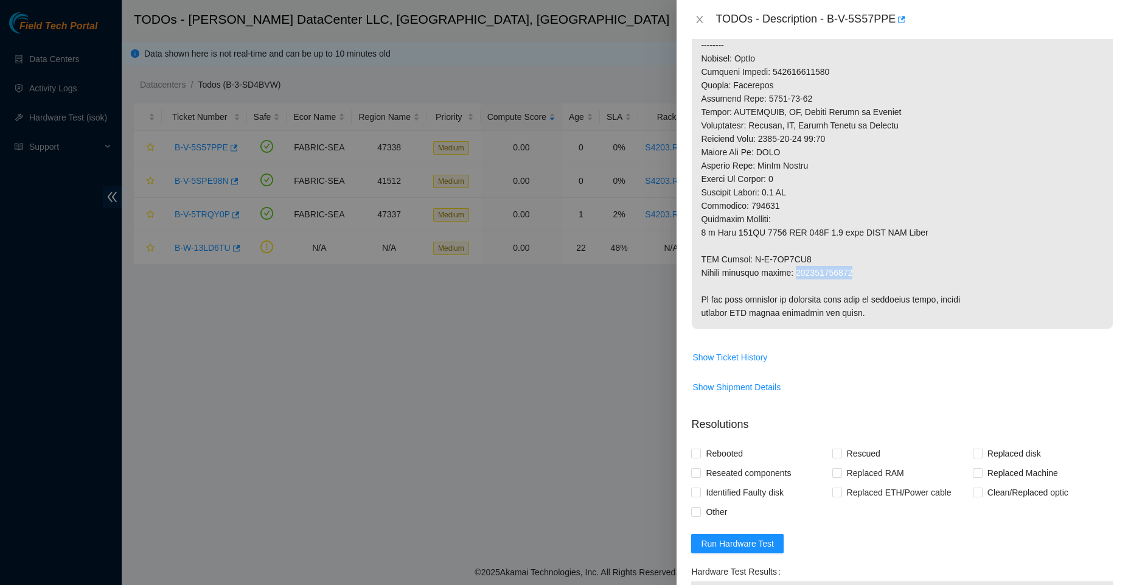
scroll to position [801, 0]
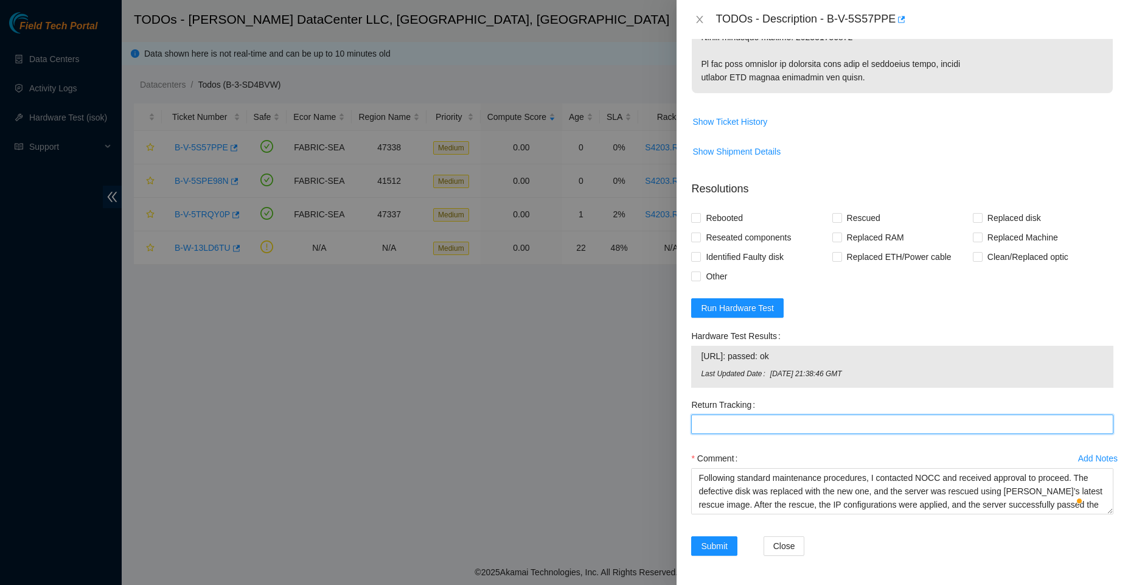
click at [774, 416] on Tracking "Return Tracking" at bounding box center [902, 423] width 422 height 19
paste Tracking "463470041003"
type Tracking "463470041003"
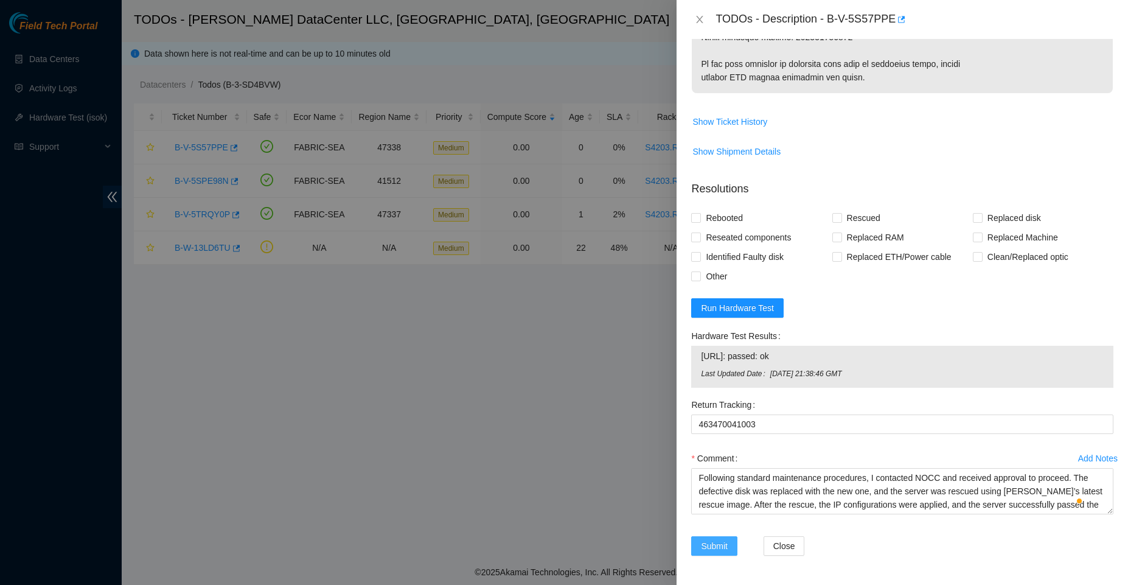
click at [728, 539] on button "Submit" at bounding box center [714, 545] width 46 height 19
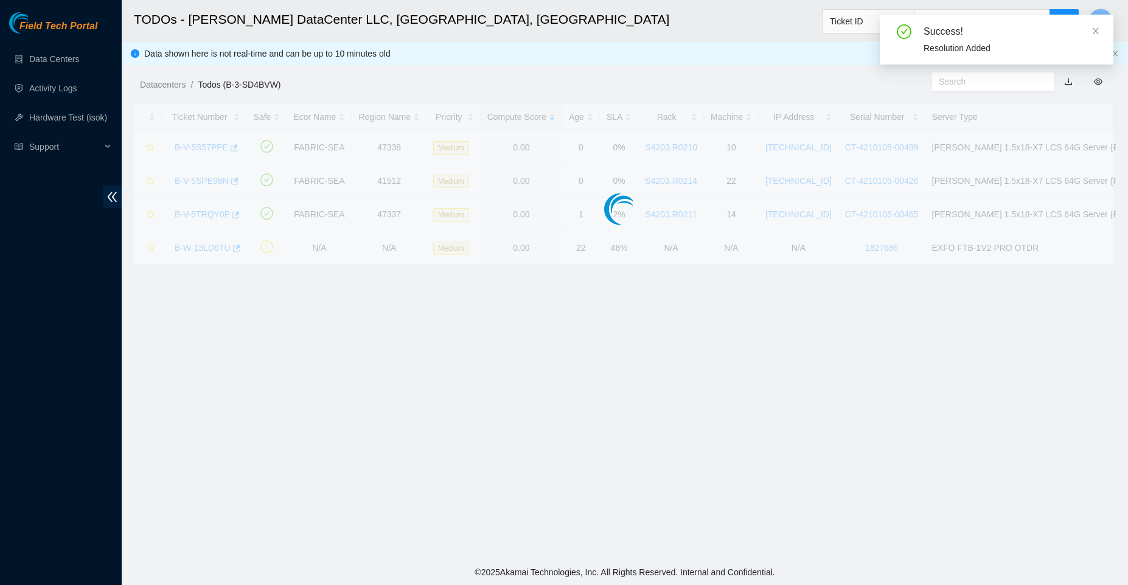
scroll to position [232, 0]
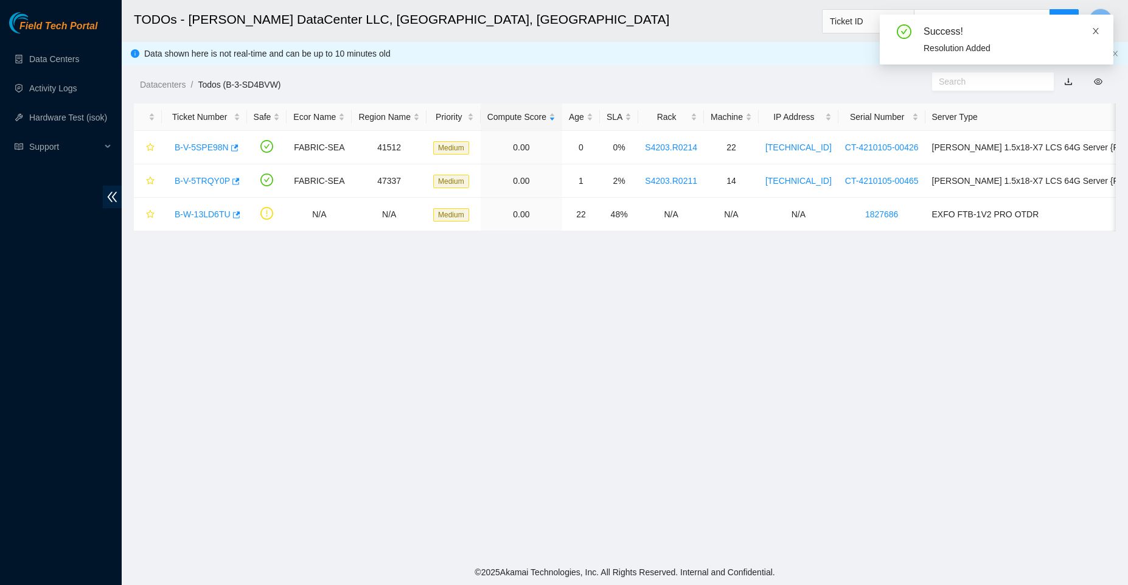
click at [1097, 29] on icon "close" at bounding box center [1096, 31] width 6 height 6
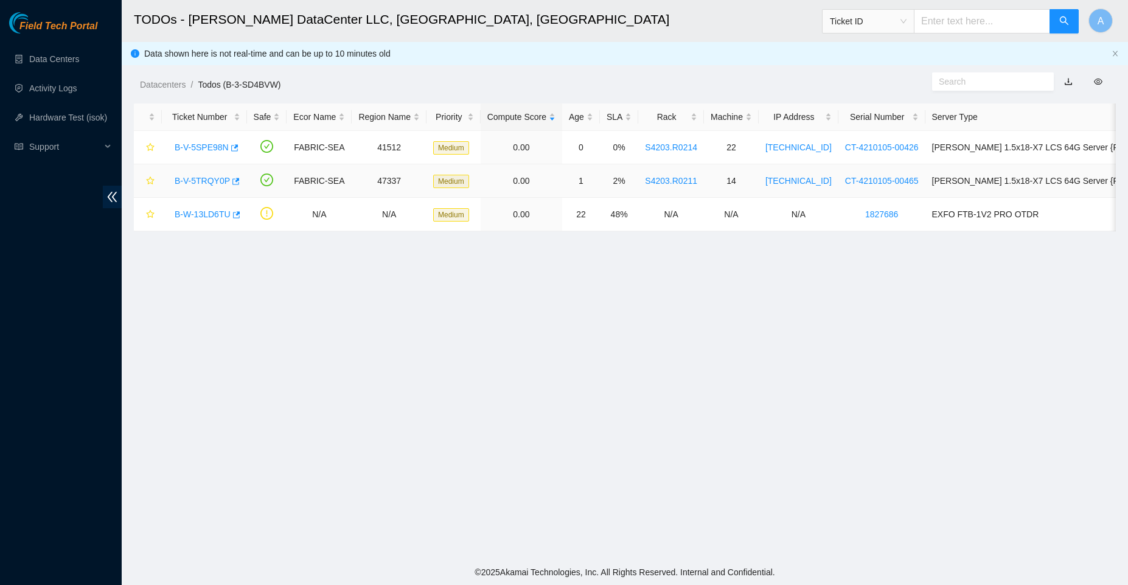
click at [206, 175] on div "B-V-5TRQY0P" at bounding box center [205, 180] width 72 height 19
click at [212, 177] on link "B-V-5TRQY0P" at bounding box center [202, 181] width 55 height 10
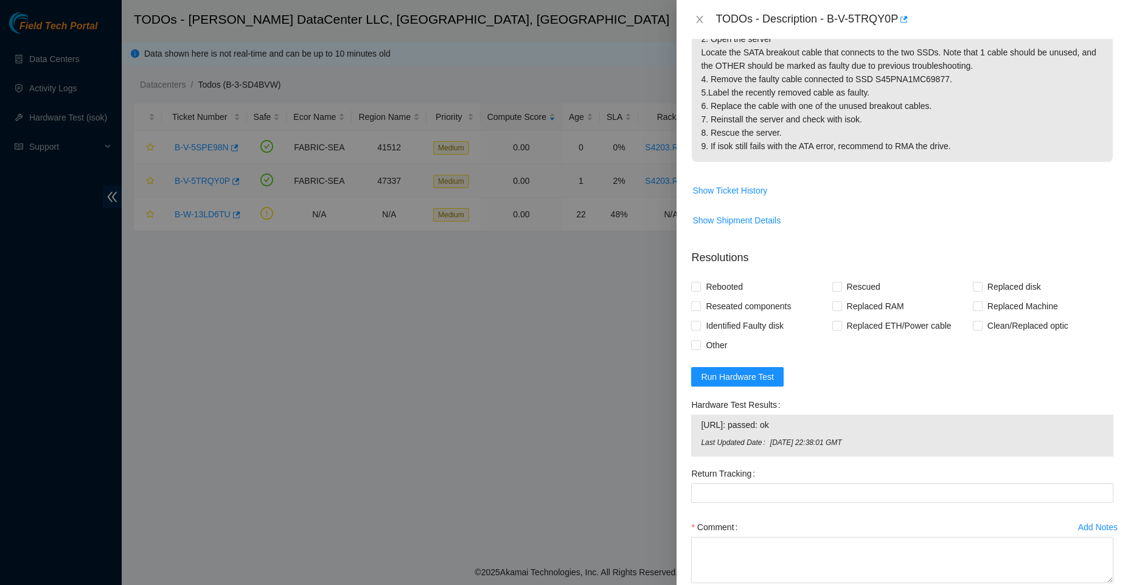
scroll to position [333, 0]
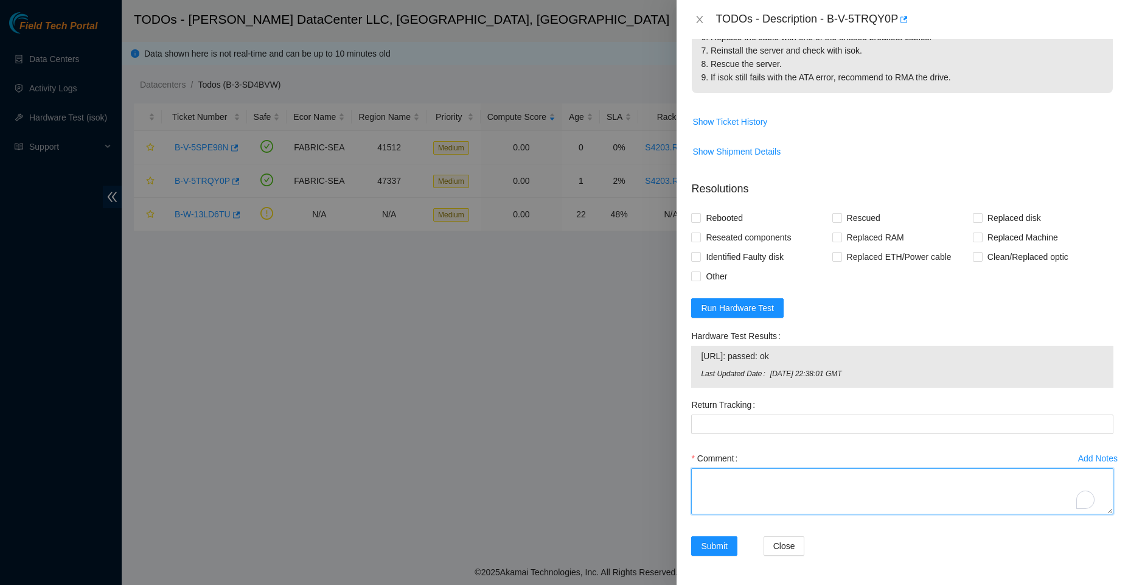
click at [728, 492] on textarea "Comment" at bounding box center [902, 491] width 422 height 46
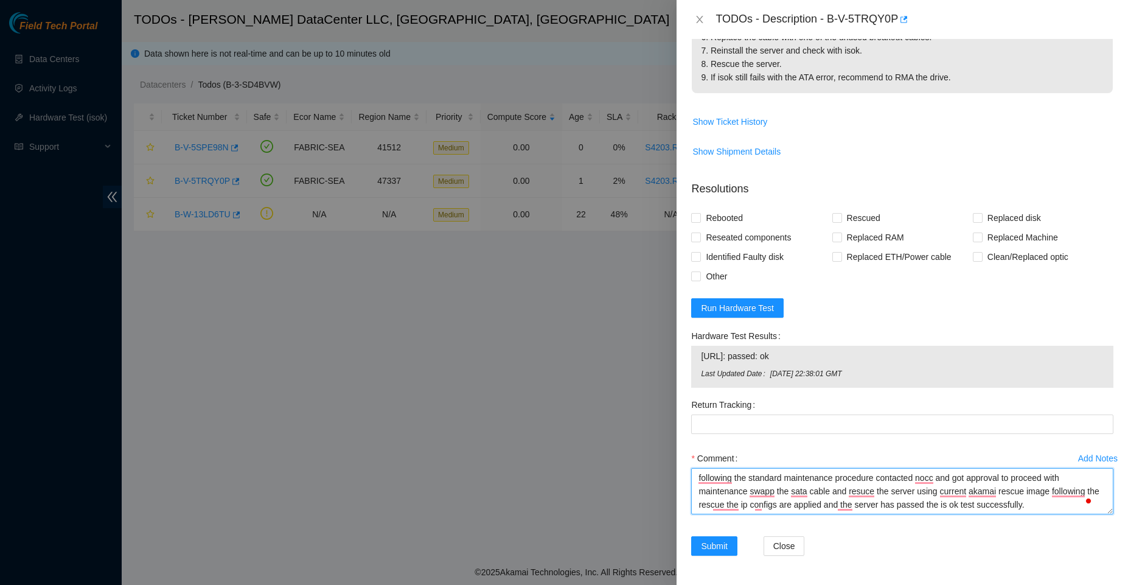
type textarea "following the standard maintenance procedure contacted nocc and got approval to…"
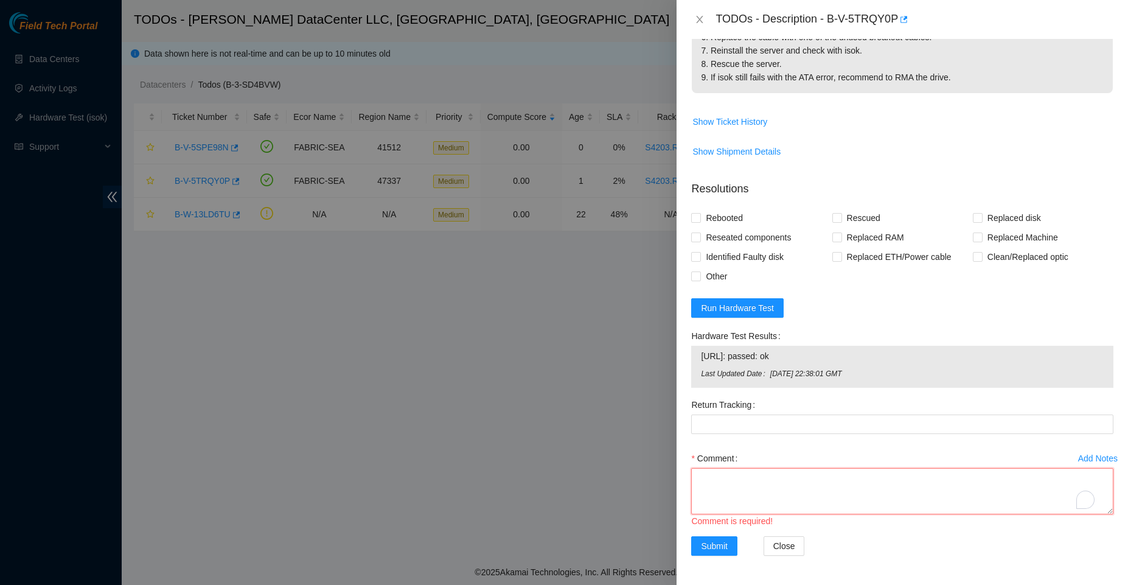
paste textarea "Following standard maintenance procedures, I contacted NOCC and received approv…"
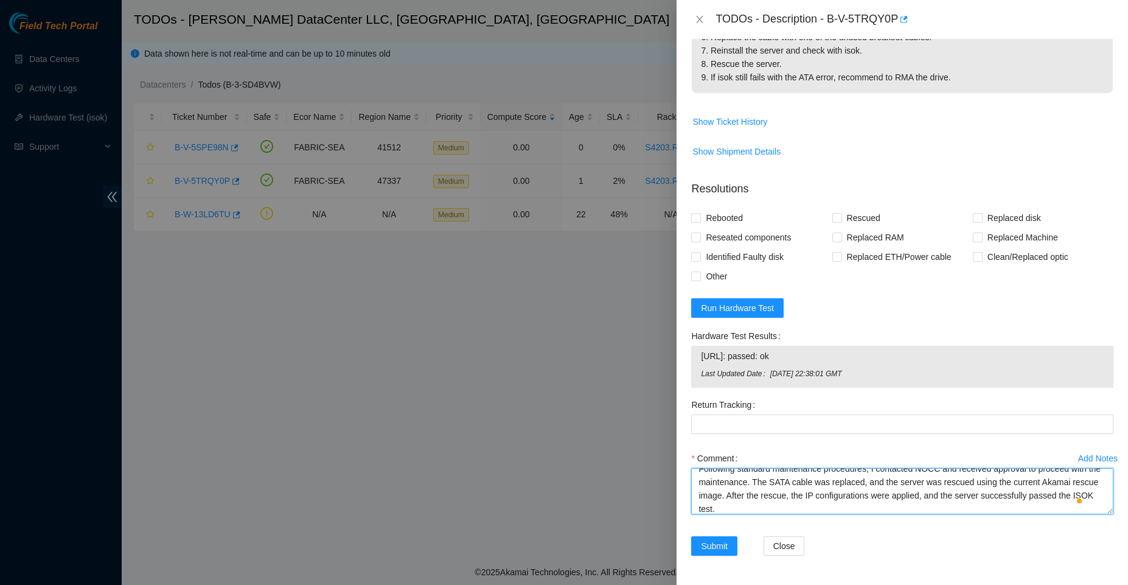
scroll to position [0, 0]
click at [878, 492] on textarea "Following standard maintenance procedures, I contacted NOCC and received approv…" at bounding box center [902, 491] width 422 height 46
type textarea "Following standard maintenance procedures, I contacted NOCC and received approv…"
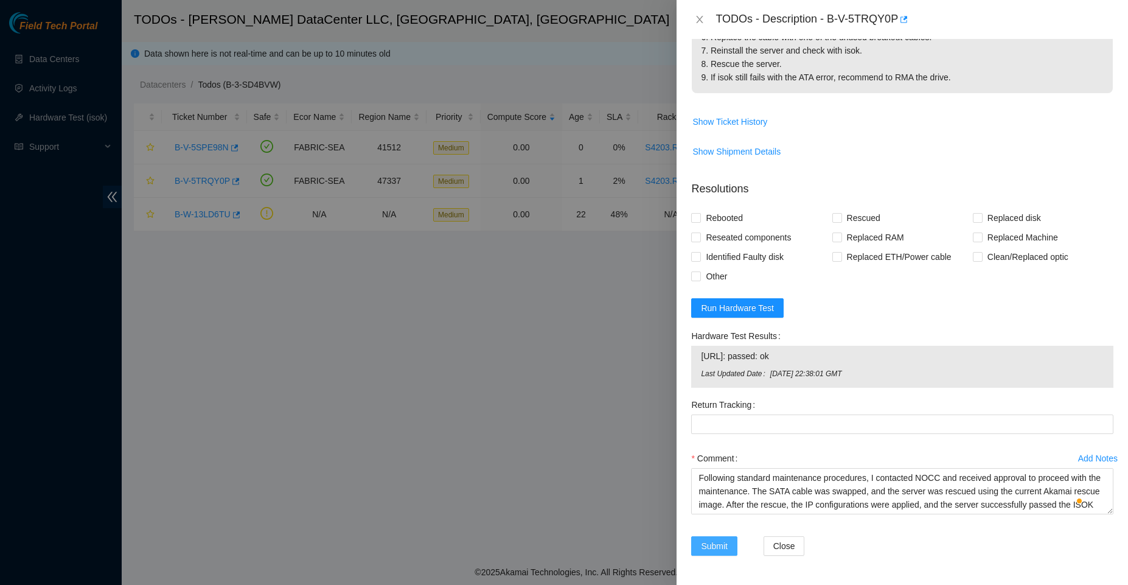
click at [721, 544] on span "Submit" at bounding box center [714, 545] width 27 height 13
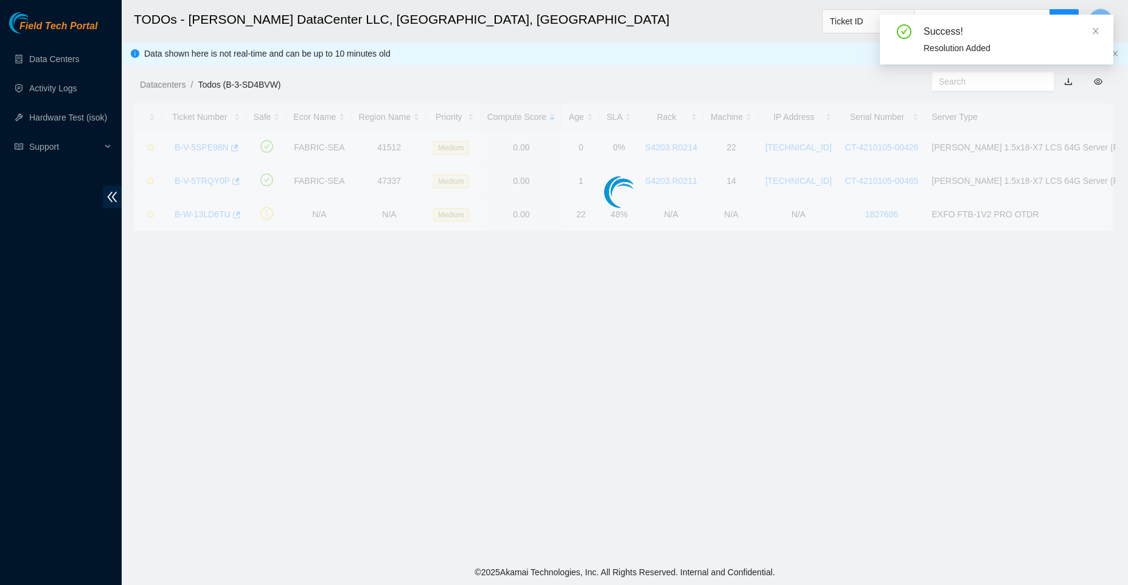
scroll to position [232, 0]
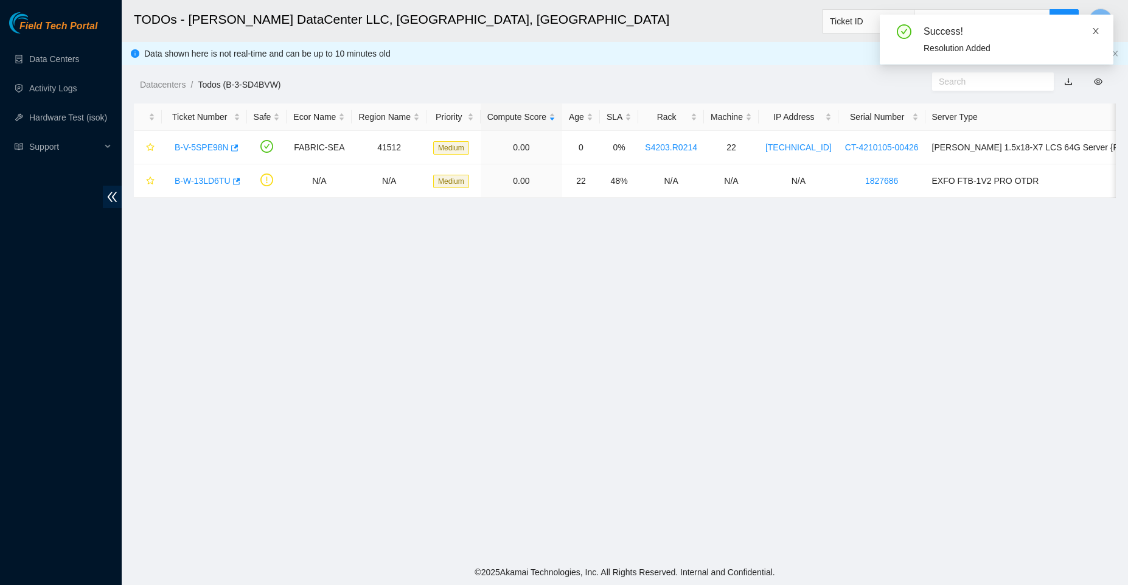
click at [1093, 30] on icon "close" at bounding box center [1096, 31] width 9 height 9
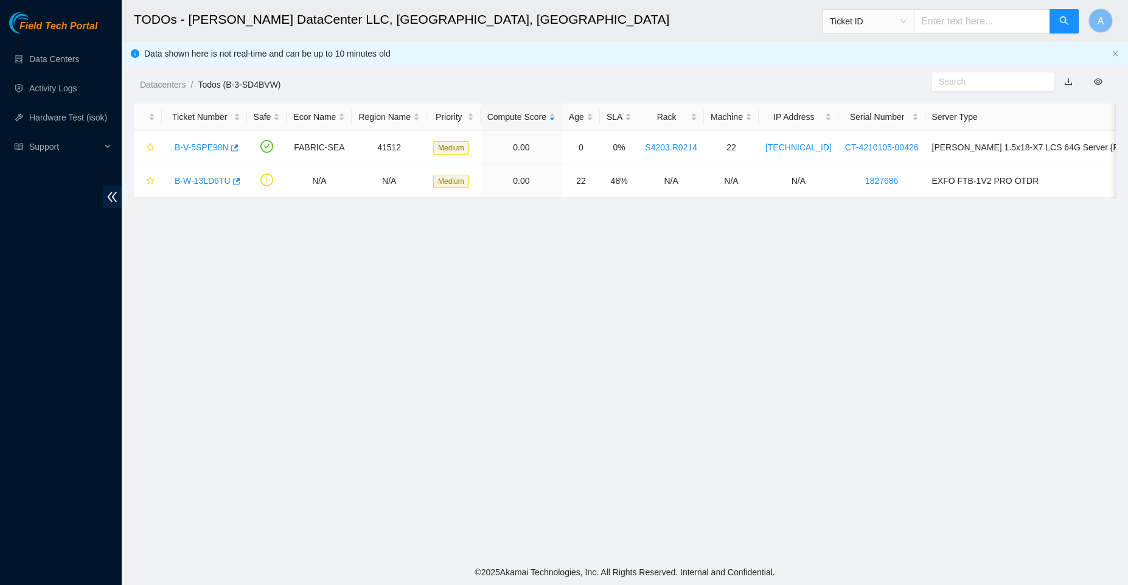
click at [791, 253] on main "TODOs - Sabey DataCenter LLC, Tukwila, WA Ticket ID A Data shown here is not re…" at bounding box center [625, 279] width 1006 height 559
click at [63, 93] on link "Activity Logs" at bounding box center [53, 88] width 48 height 10
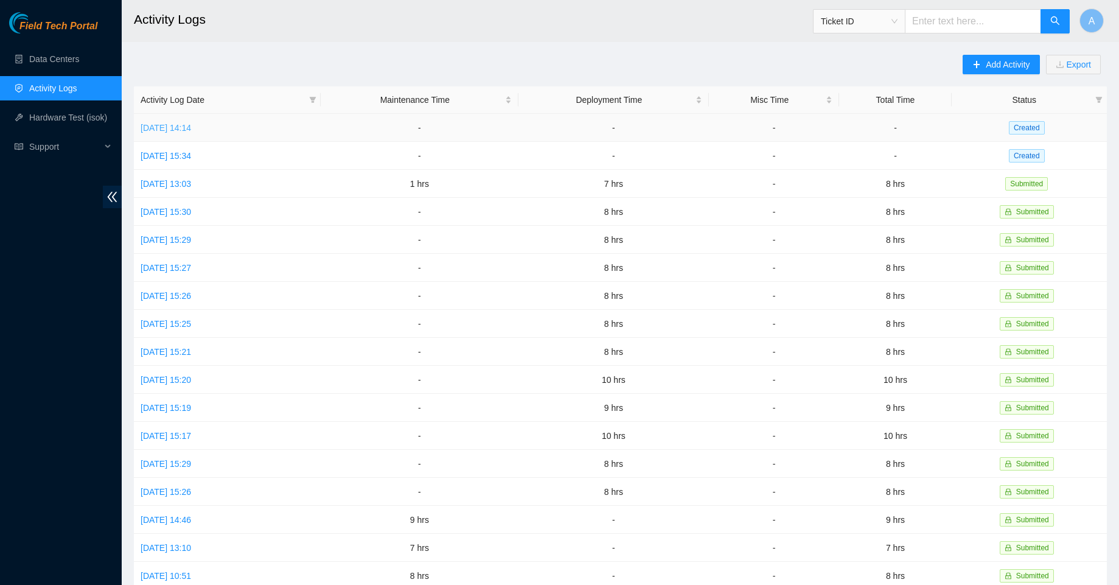
click at [182, 128] on link "Thu, 14 Aug 2025 14:14" at bounding box center [166, 128] width 51 height 10
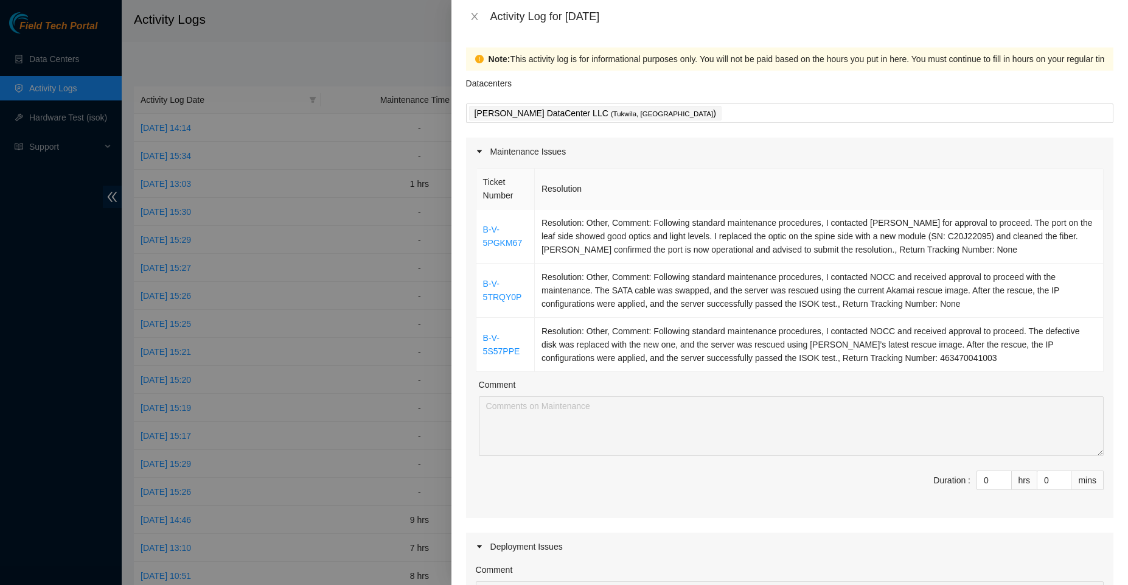
click at [473, 10] on div "Activity Log for 14-08-2025" at bounding box center [789, 16] width 647 height 13
click at [477, 15] on icon "close" at bounding box center [475, 17] width 10 height 10
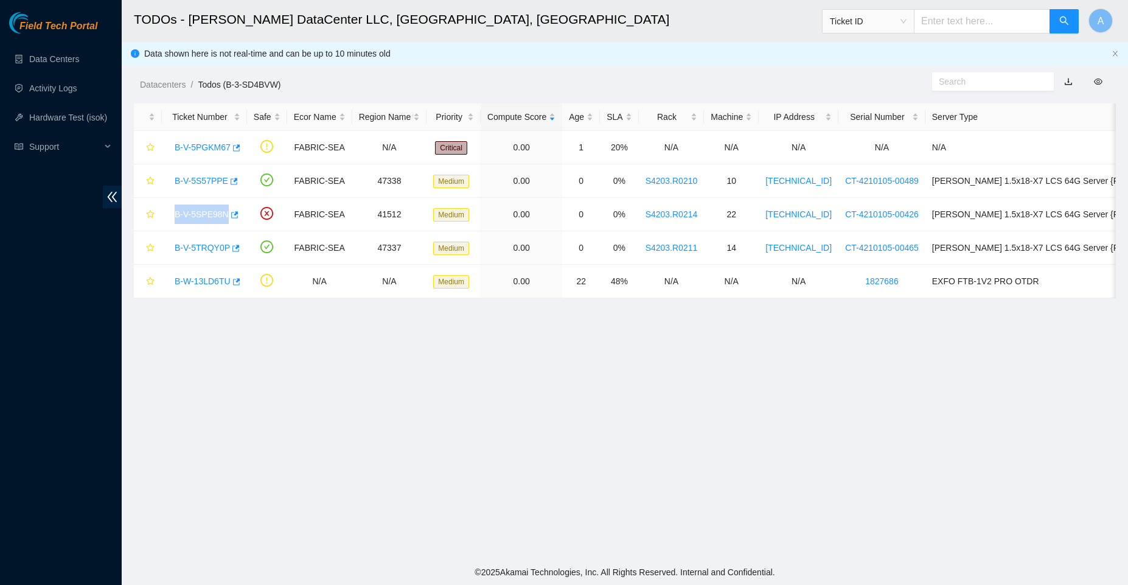
scroll to position [175, 0]
